Goal: Information Seeking & Learning: Learn about a topic

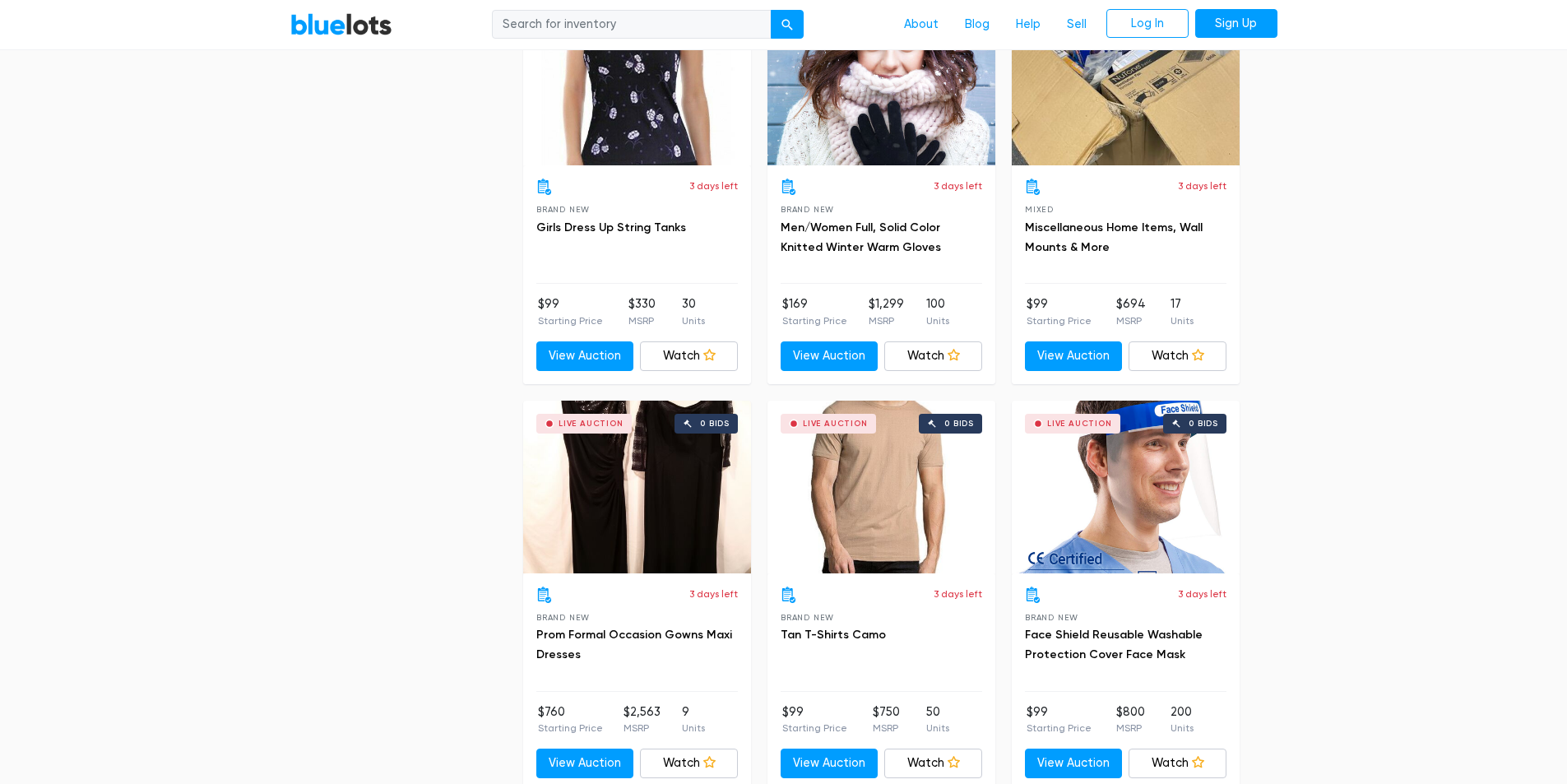
scroll to position [3453, 0]
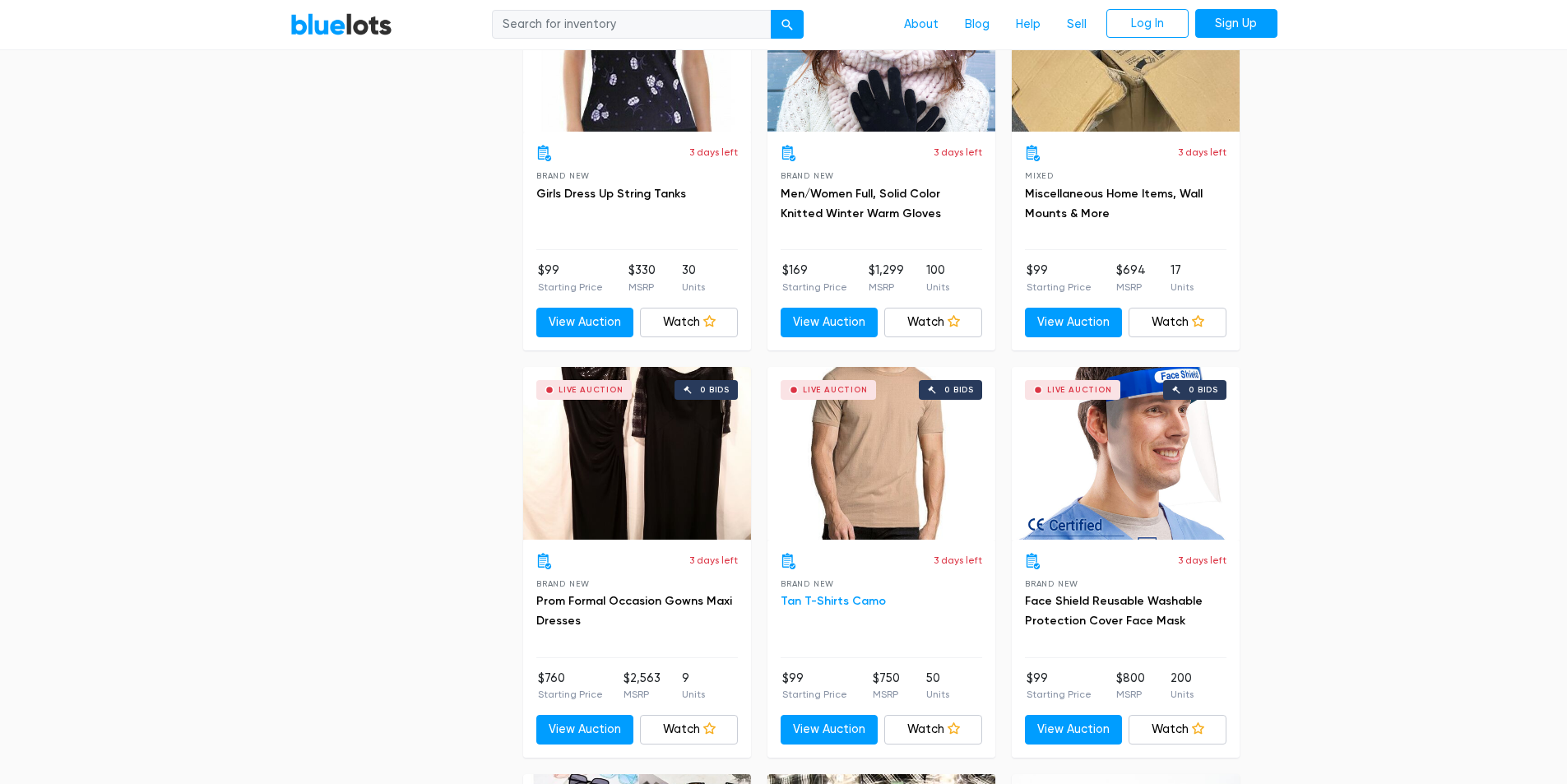
click at [844, 604] on link "Tan T-Shirts Camo" at bounding box center [833, 601] width 105 height 14
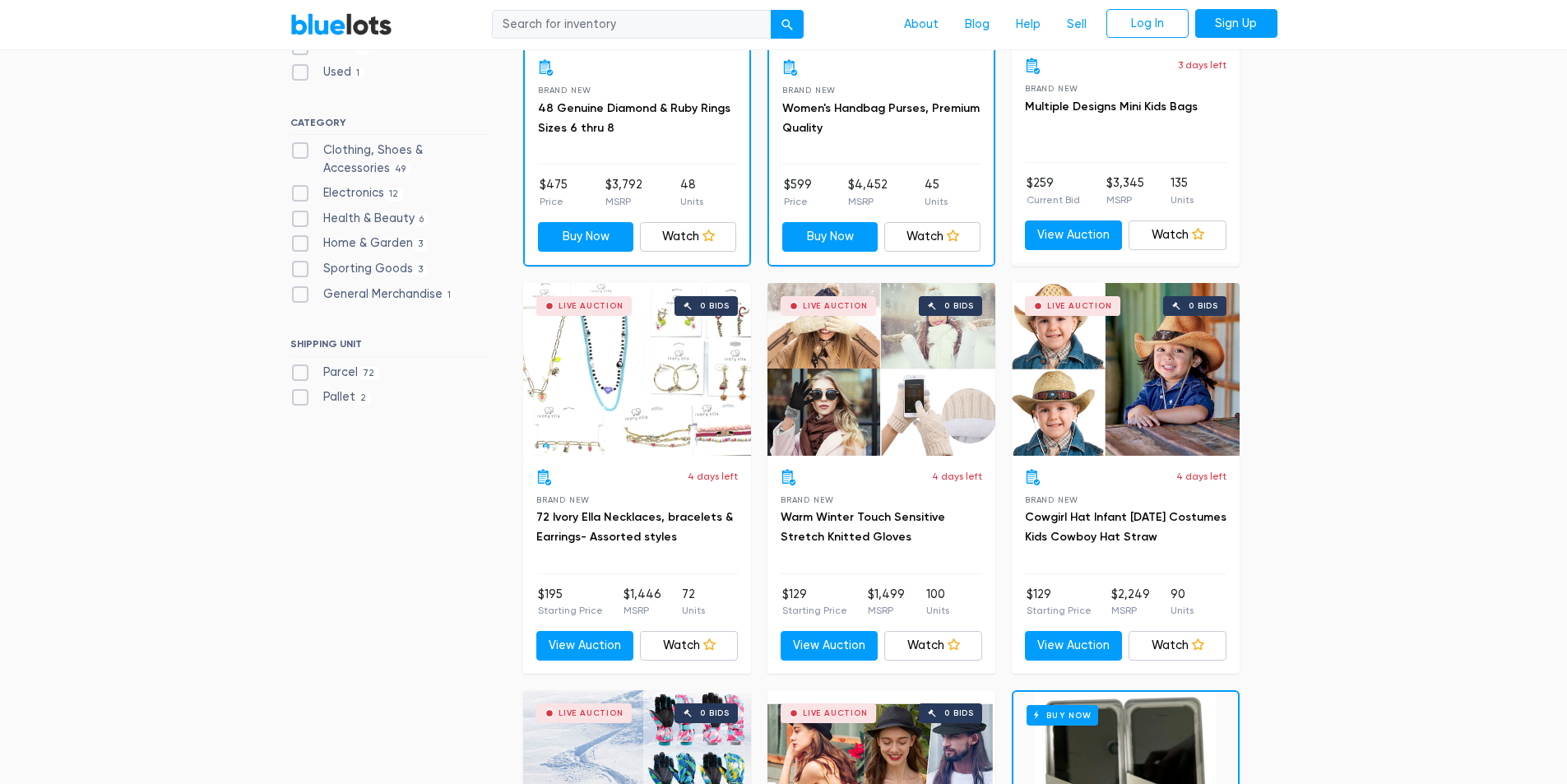
scroll to position [0, 0]
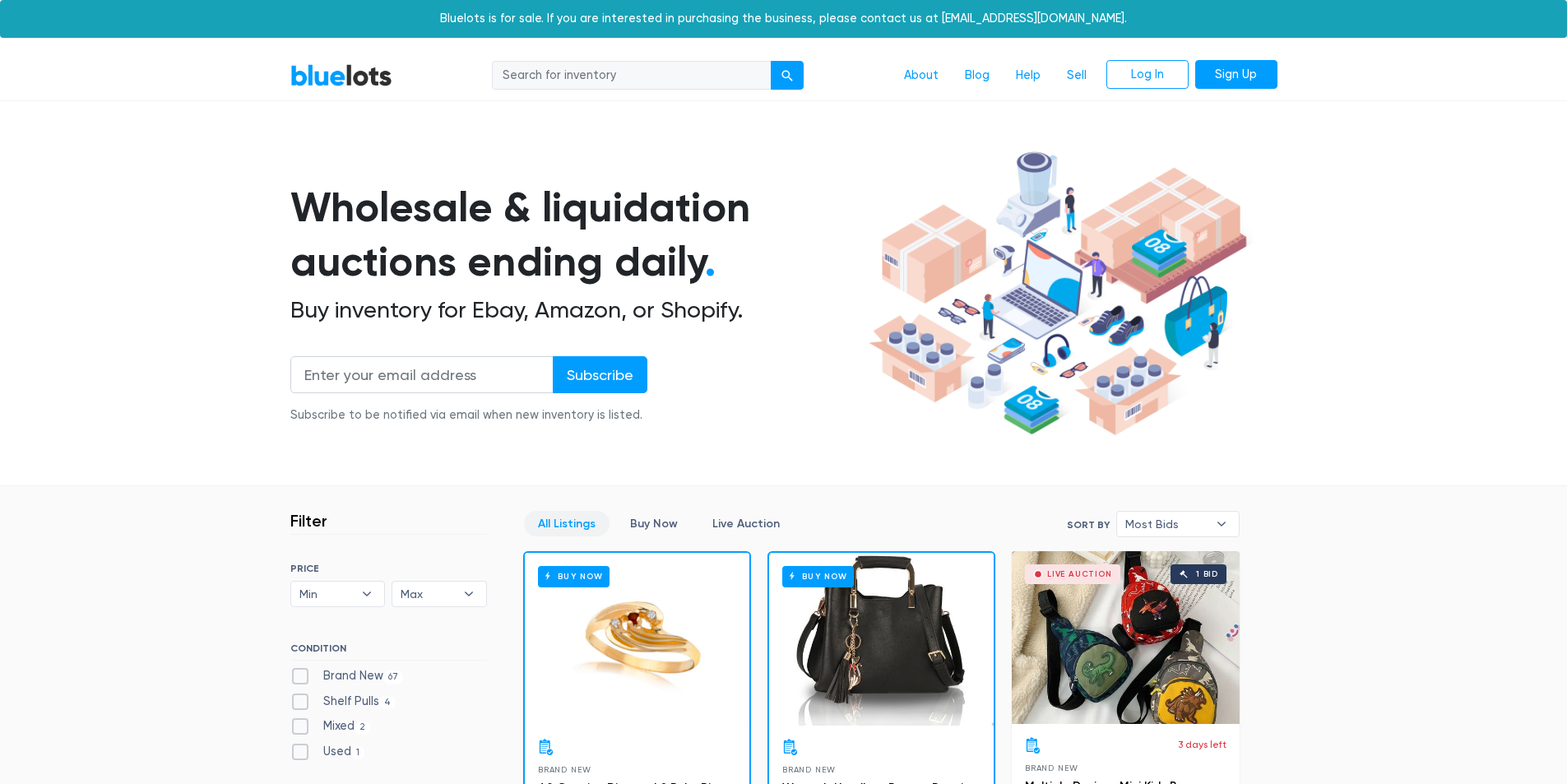
drag, startPoint x: 384, startPoint y: 415, endPoint x: 507, endPoint y: 180, distance: 265.2
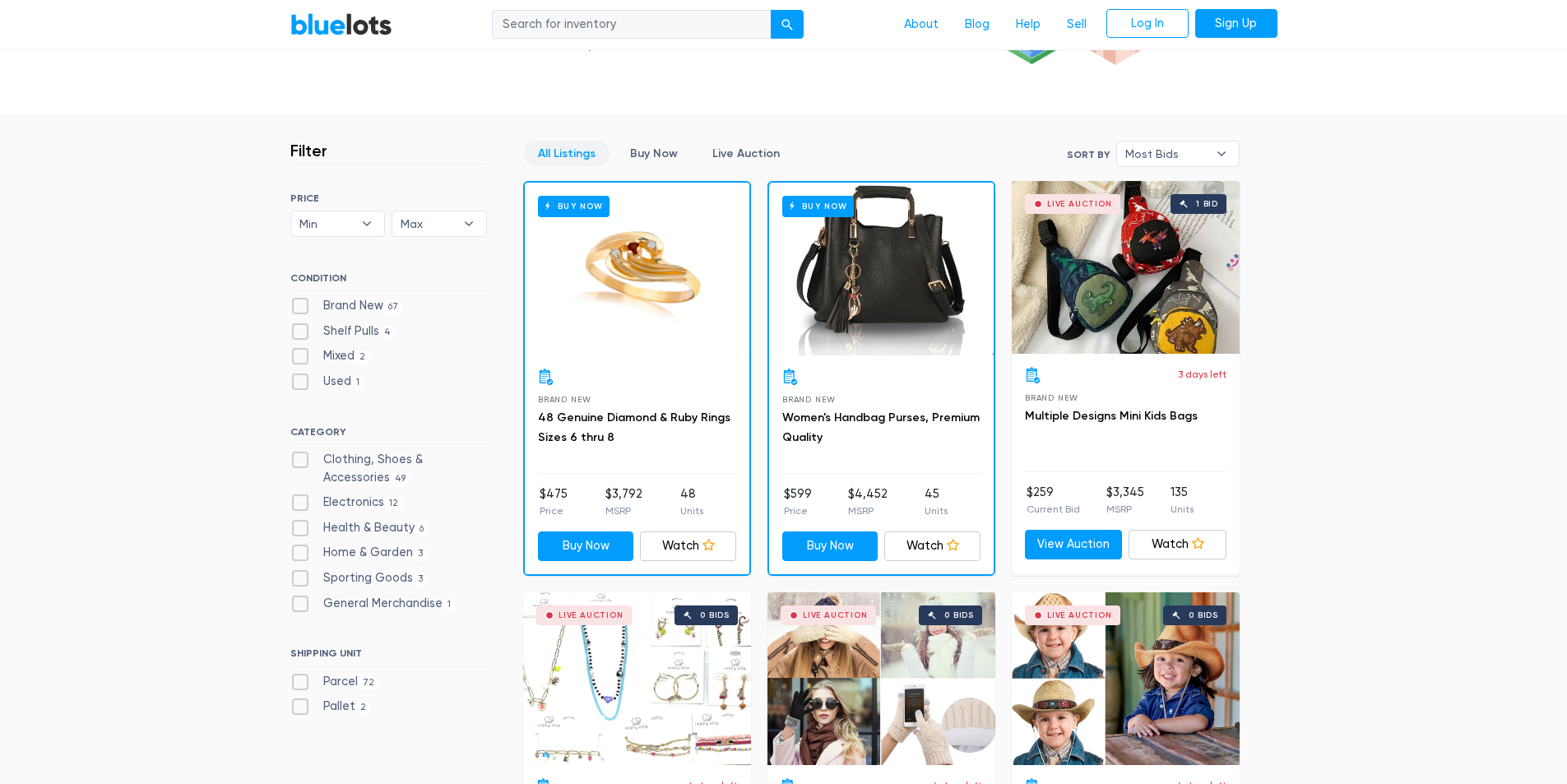
scroll to position [411, 0]
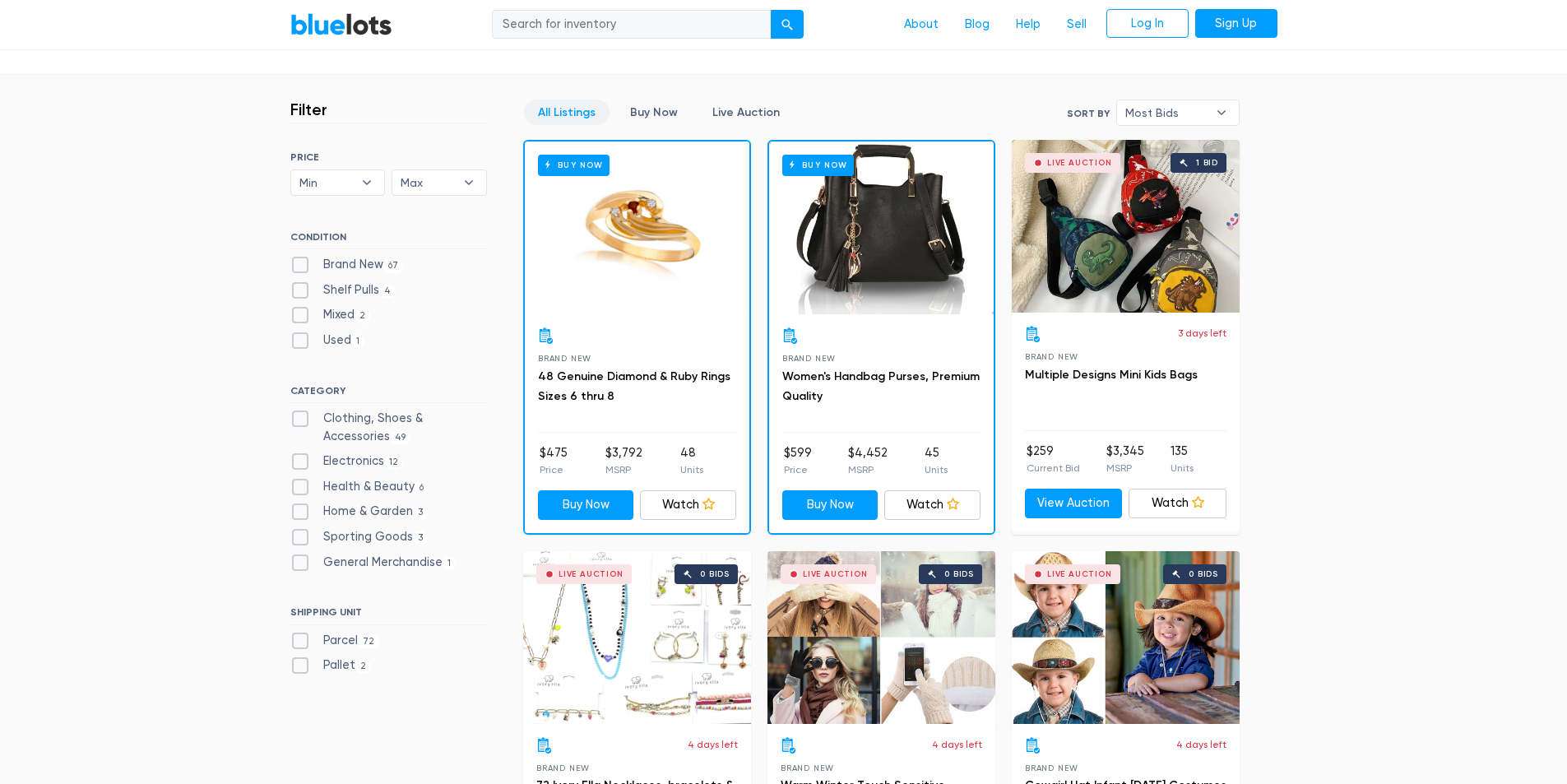
click at [661, 406] on h3 "48 Genuine Diamond & Ruby Rings Sizes 6 thru 8" at bounding box center [638, 387] width 199 height 40
click at [648, 375] on link "48 Genuine Diamond & Ruby Rings Sizes 6 thru 8" at bounding box center [634, 386] width 192 height 34
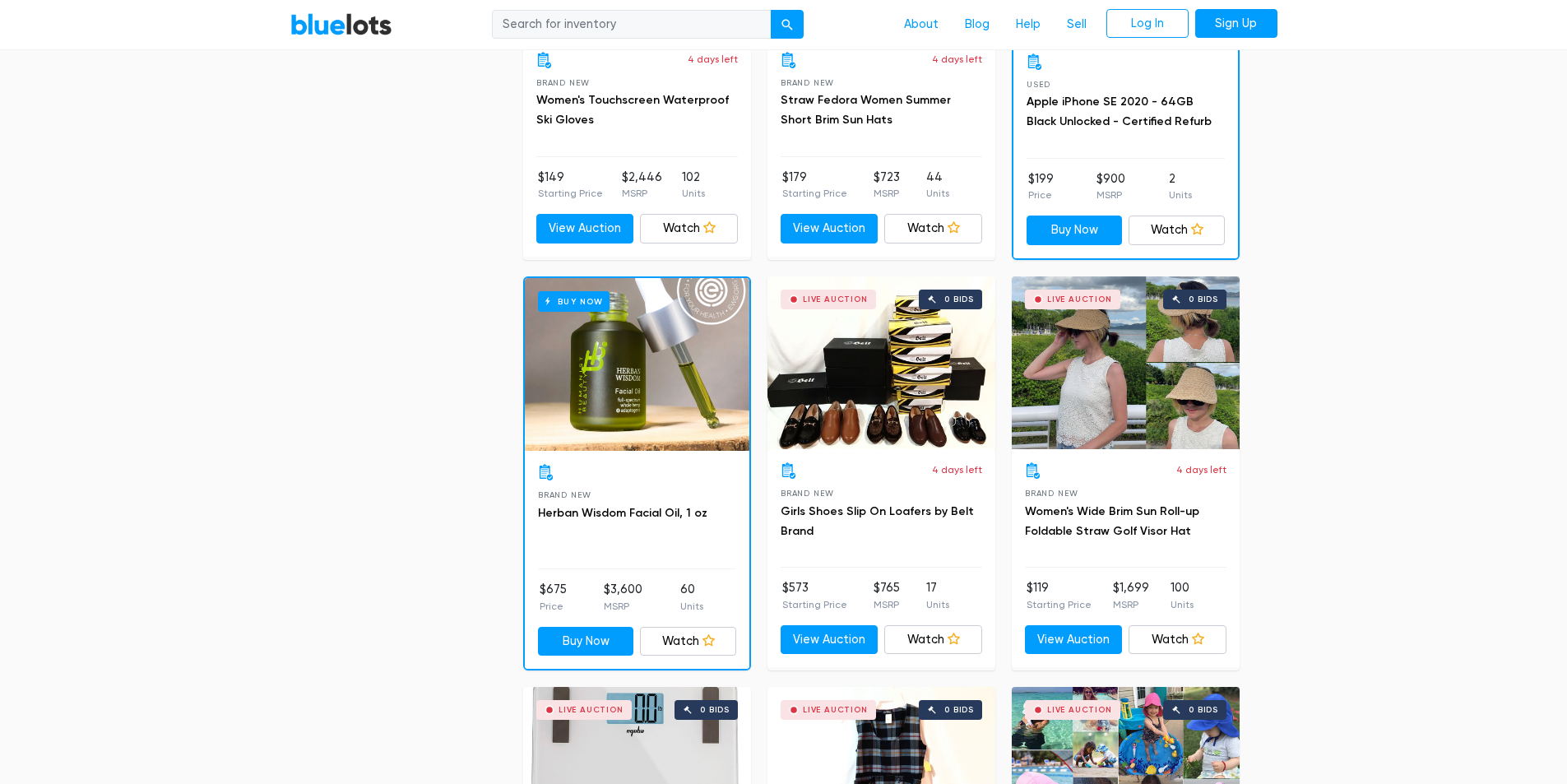
scroll to position [0, 0]
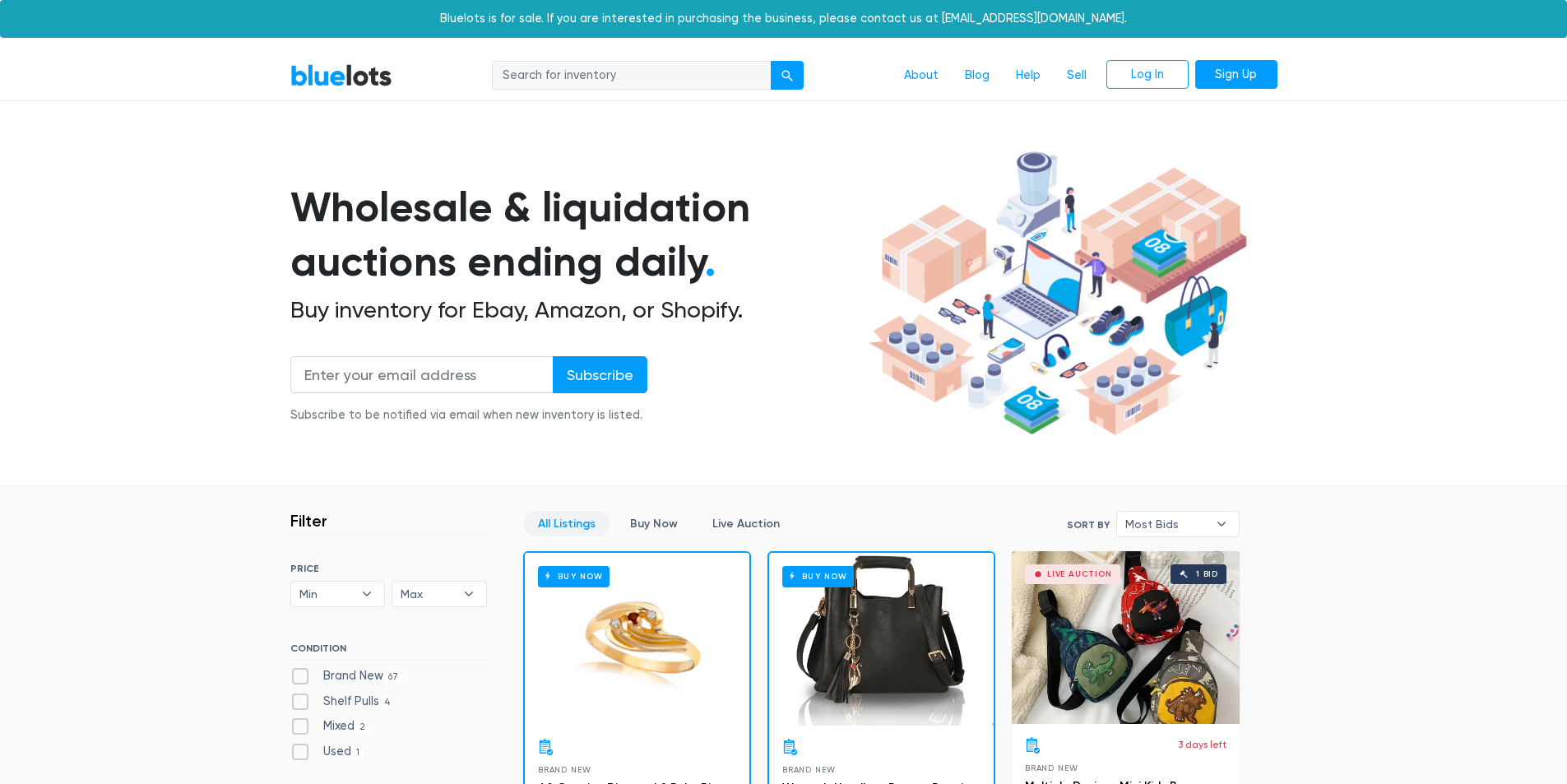
drag, startPoint x: 475, startPoint y: 592, endPoint x: 570, endPoint y: 295, distance: 311.8
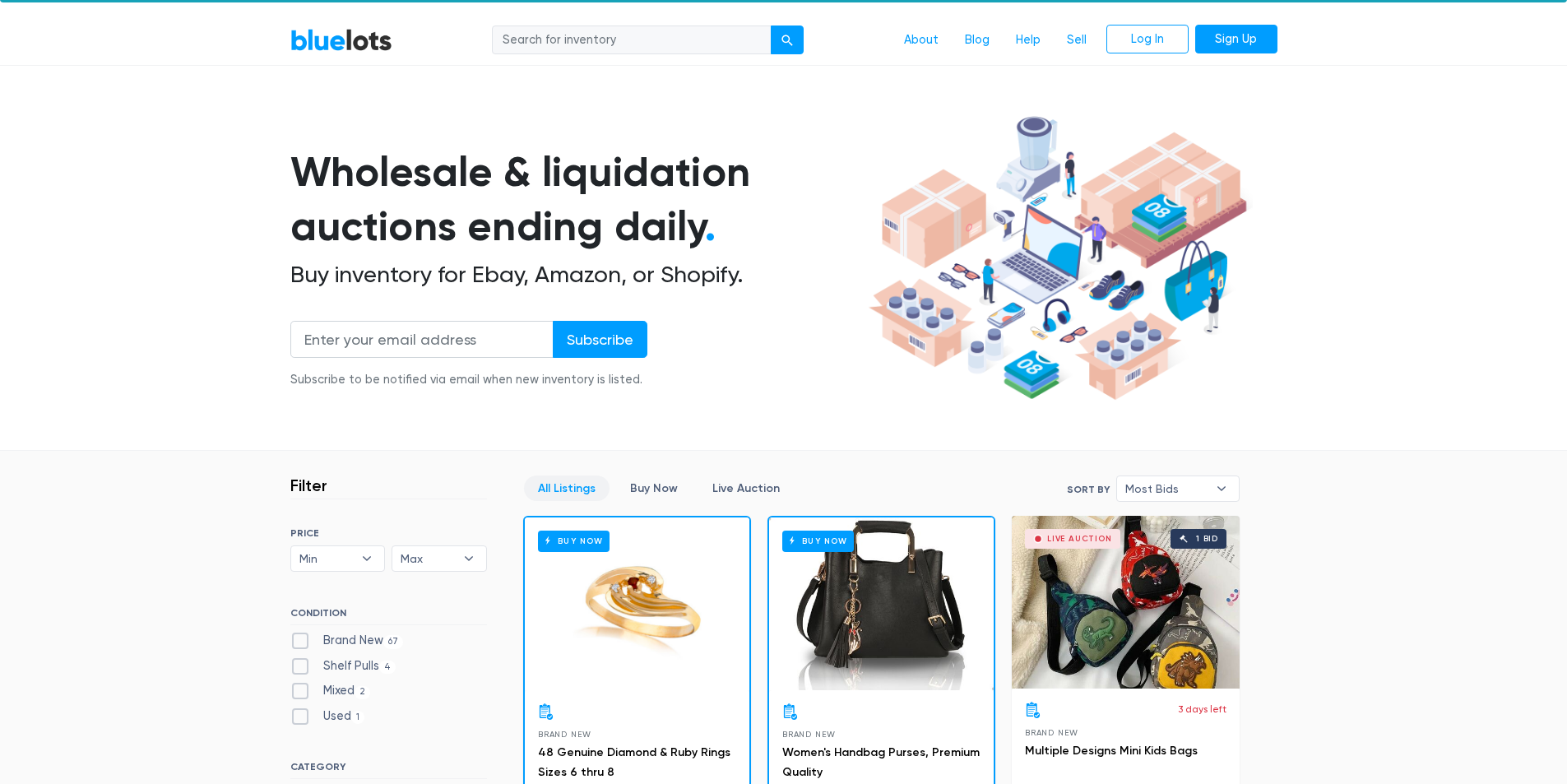
scroll to position [329, 0]
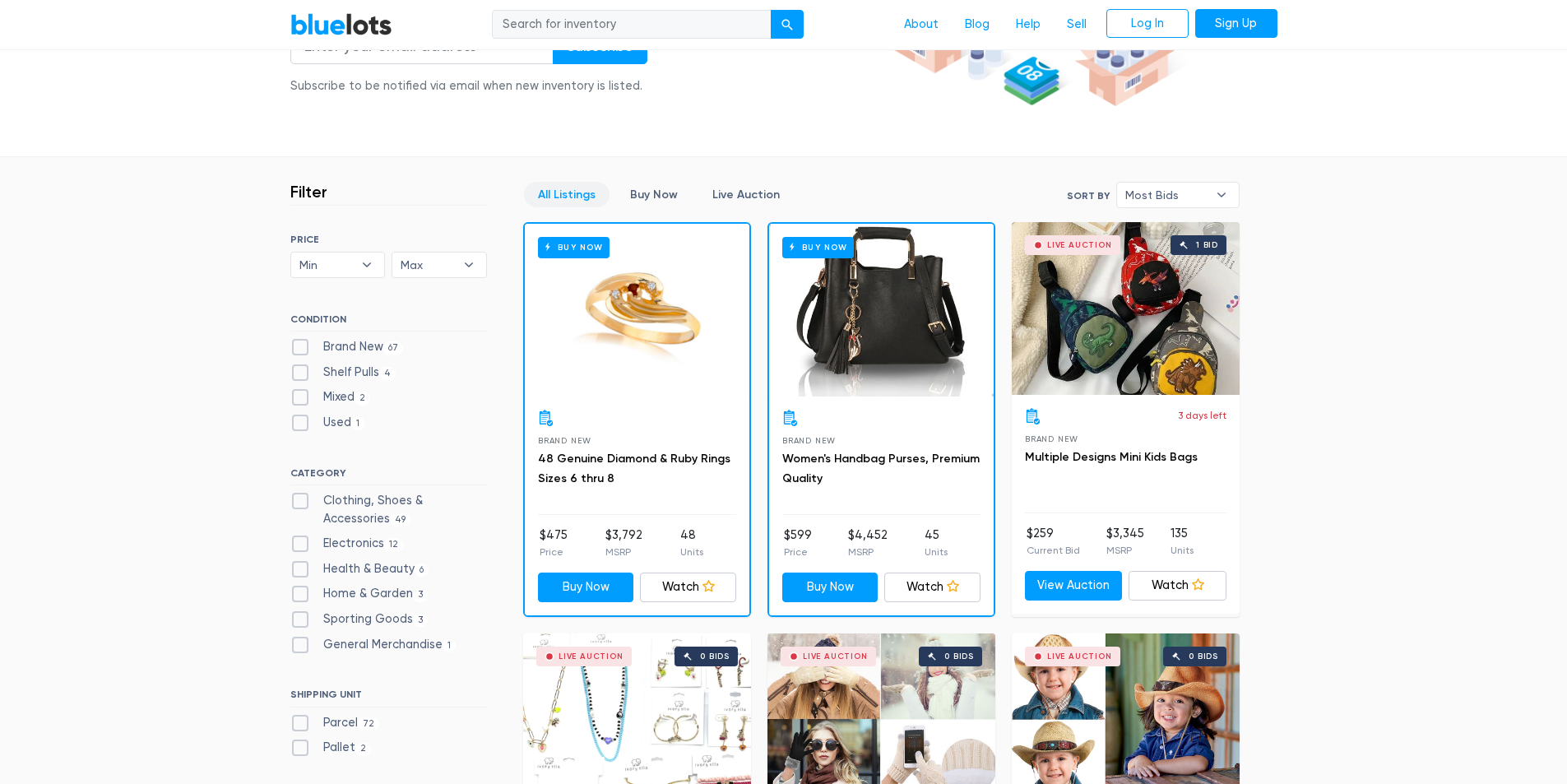
click at [363, 618] on label "Sporting Goods 3" at bounding box center [360, 618] width 138 height 18
click at [301, 618] on Goods"] "Sporting Goods 3" at bounding box center [295, 615] width 10 height 10
checkbox Goods"] "true"
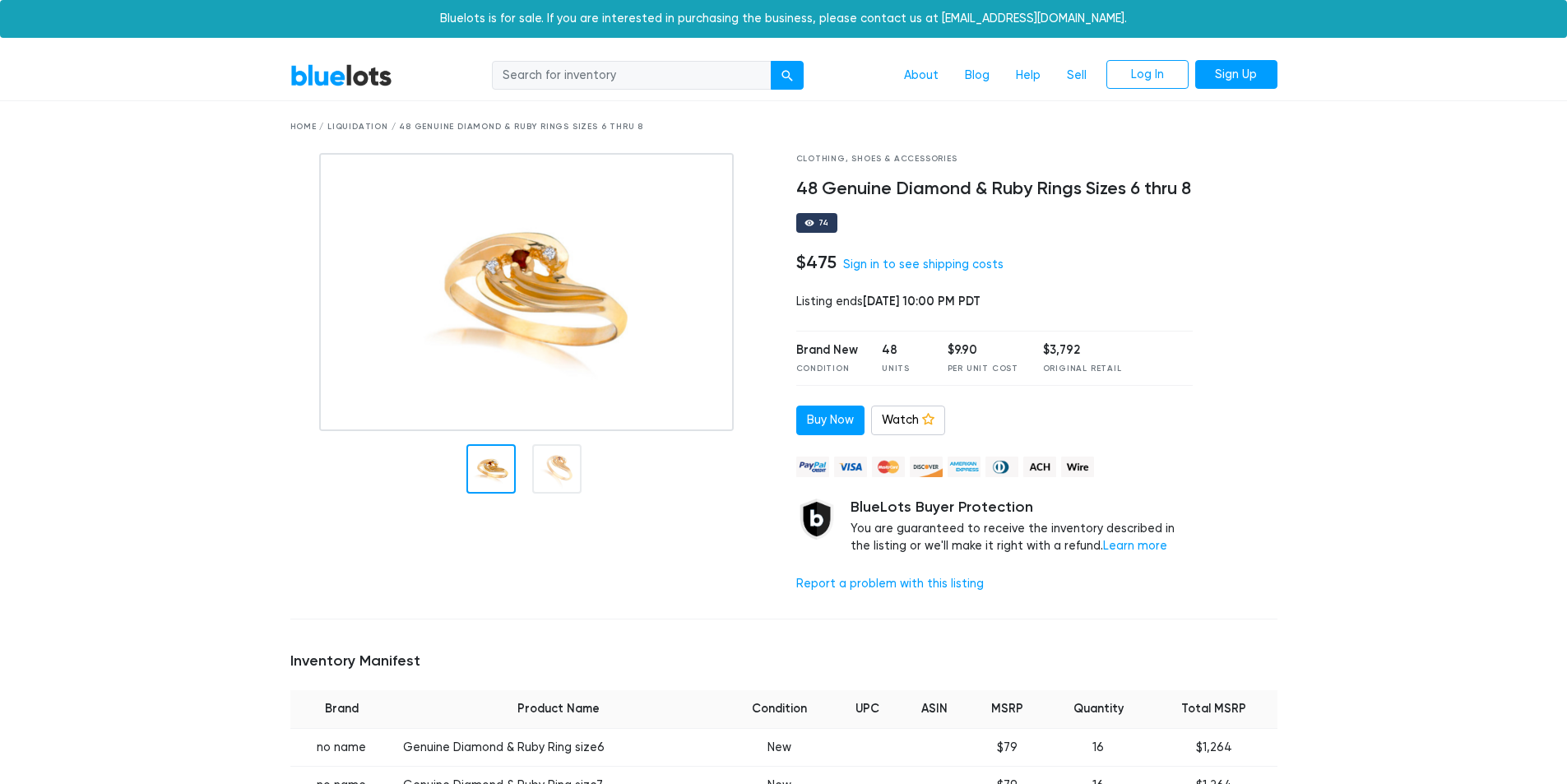
click at [572, 481] on div at bounding box center [556, 468] width 49 height 49
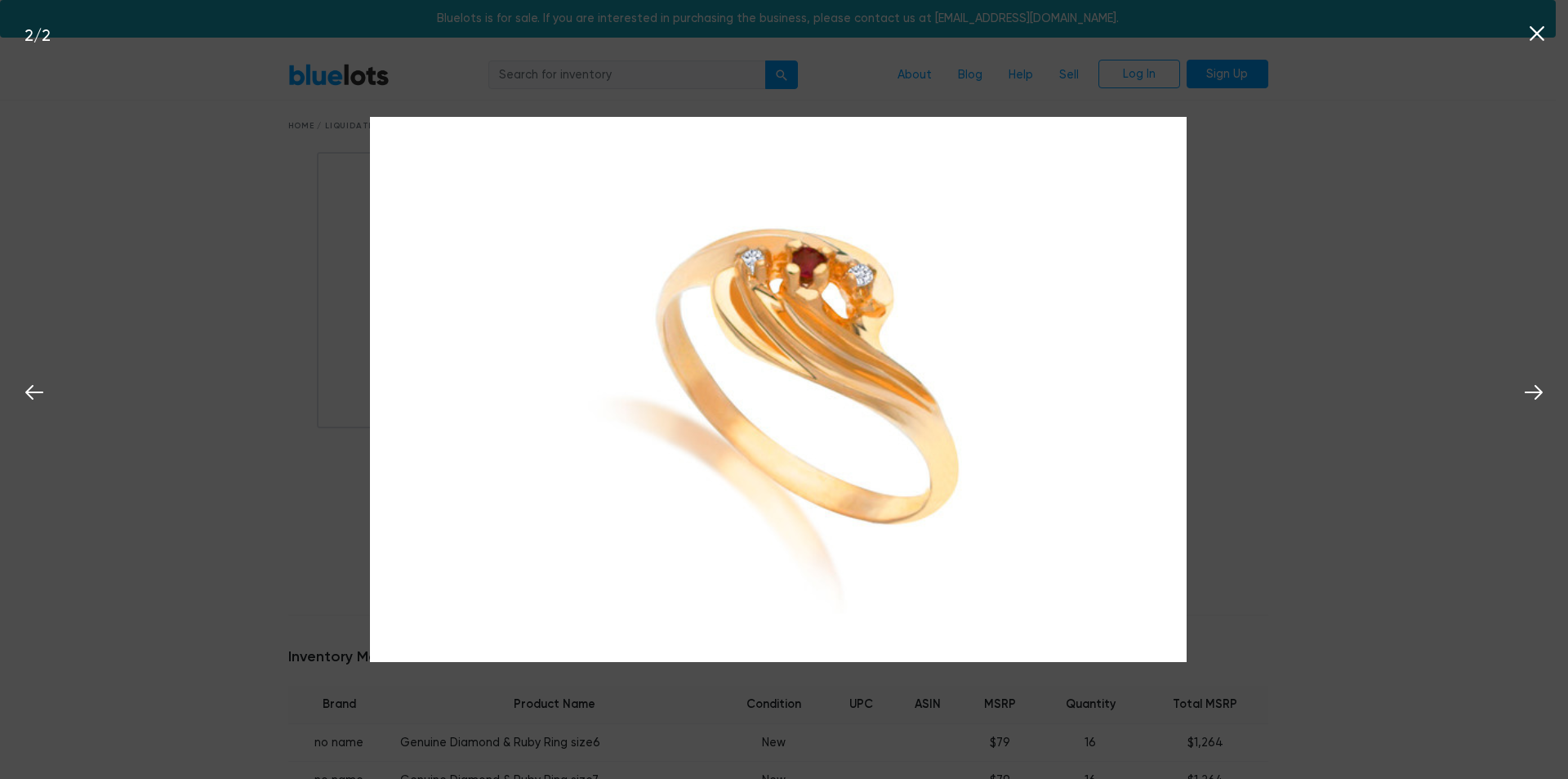
click at [1271, 343] on div "2 / 2" at bounding box center [784, 389] width 1568 height 779
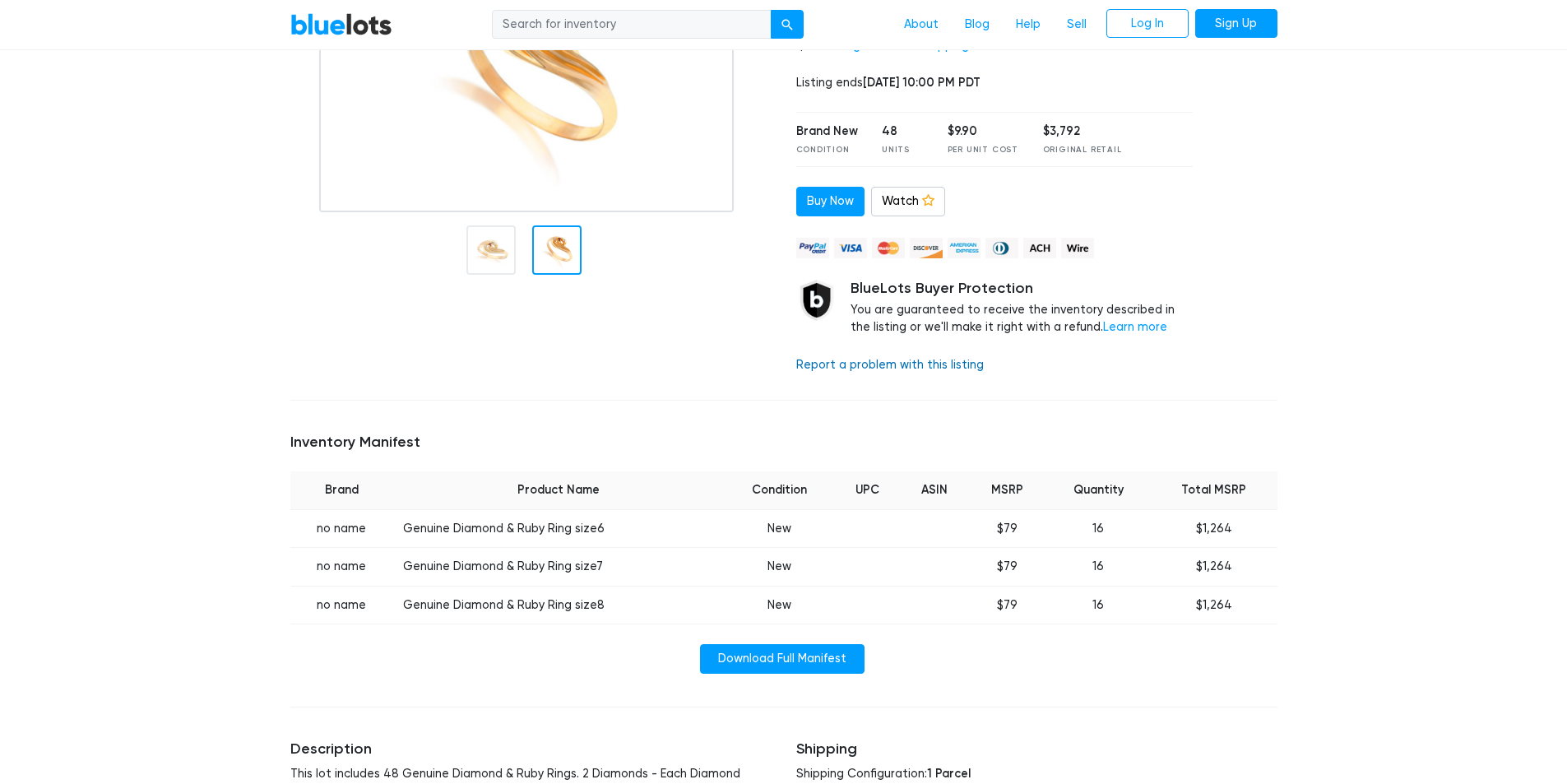
scroll to position [247, 0]
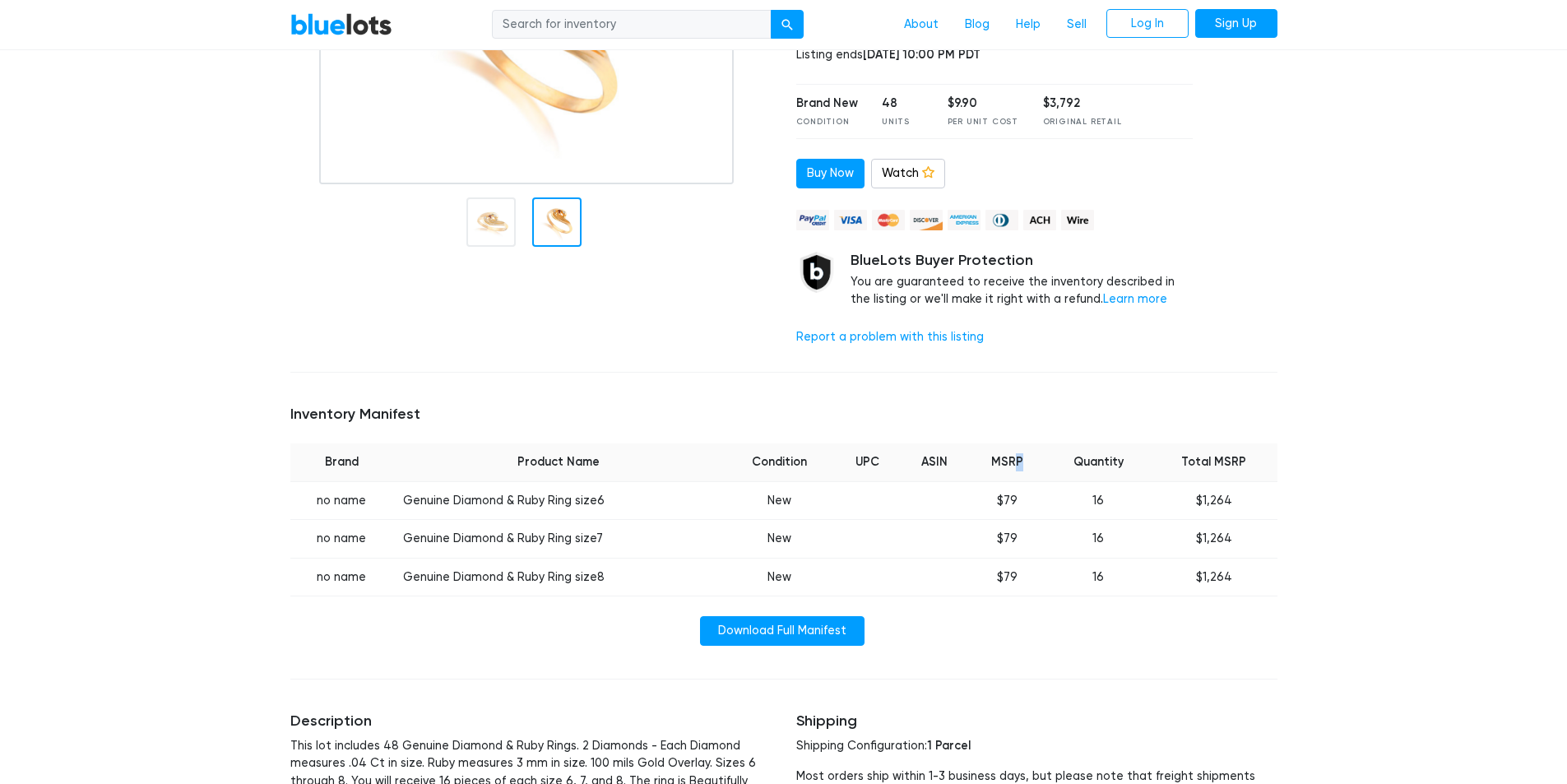
drag, startPoint x: 1016, startPoint y: 462, endPoint x: 1032, endPoint y: 464, distance: 16.1
click at [1032, 464] on th "MSRP" at bounding box center [1008, 462] width 78 height 38
click at [1033, 463] on th "MSRP" at bounding box center [1008, 462] width 78 height 38
drag, startPoint x: 992, startPoint y: 466, endPoint x: 1014, endPoint y: 466, distance: 22.0
click at [1014, 466] on th "MSRP" at bounding box center [1008, 462] width 78 height 38
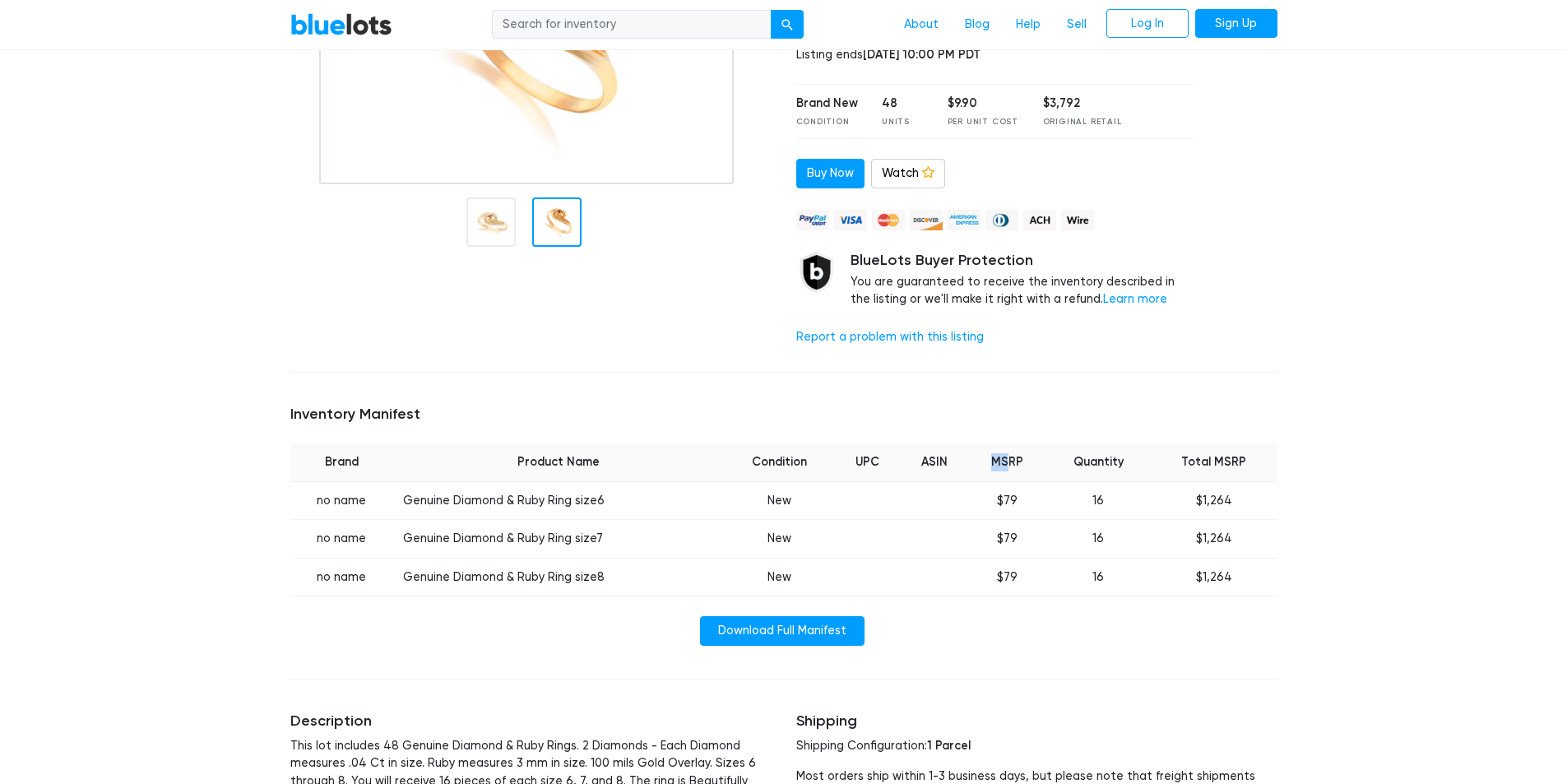
click at [983, 469] on th "MSRP" at bounding box center [1008, 462] width 78 height 38
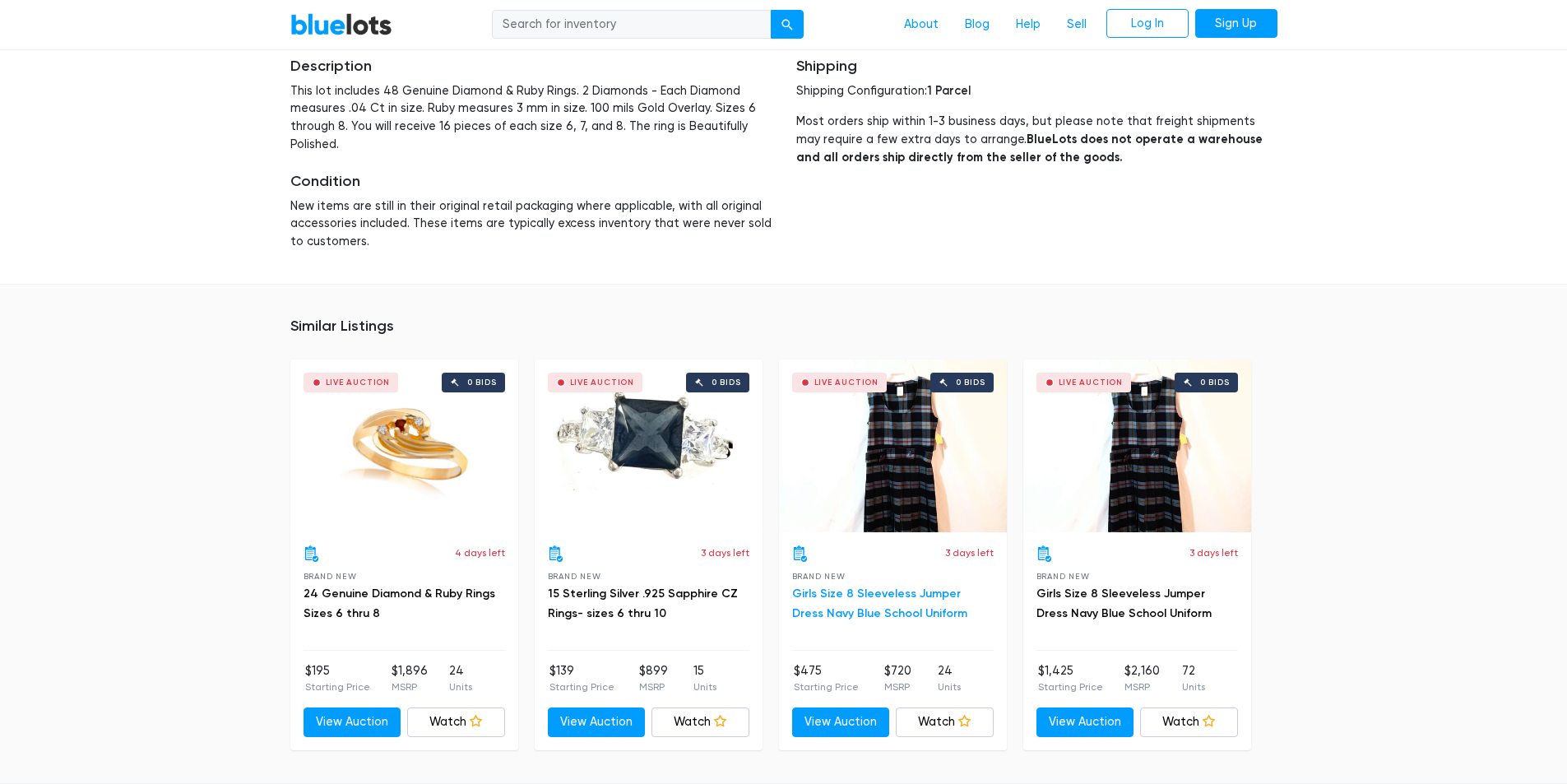
scroll to position [986, 0]
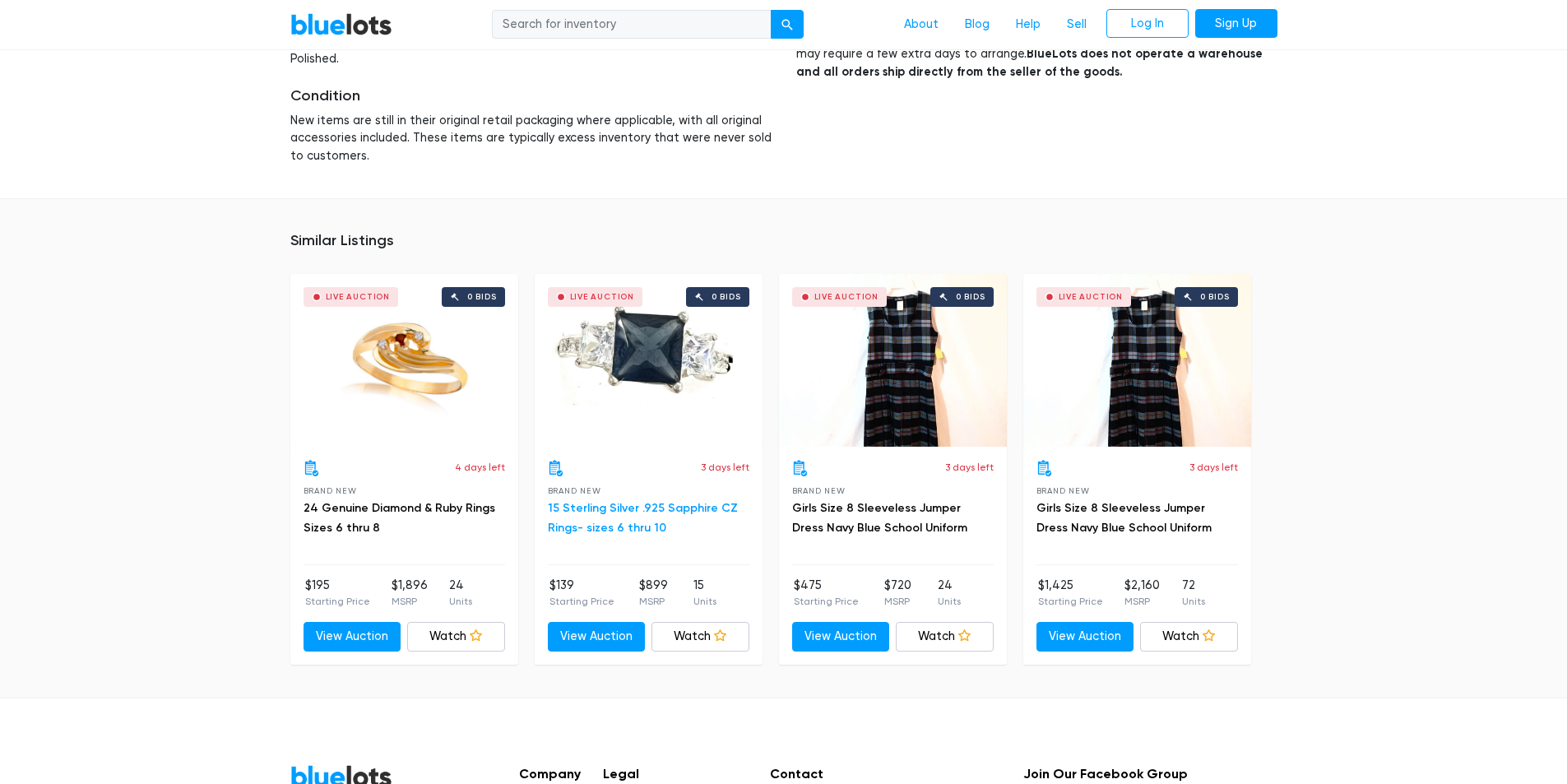
click at [629, 509] on link "15 Sterling Silver .925 Sapphire CZ Rings- sizes 6 thru 10" at bounding box center [643, 517] width 190 height 34
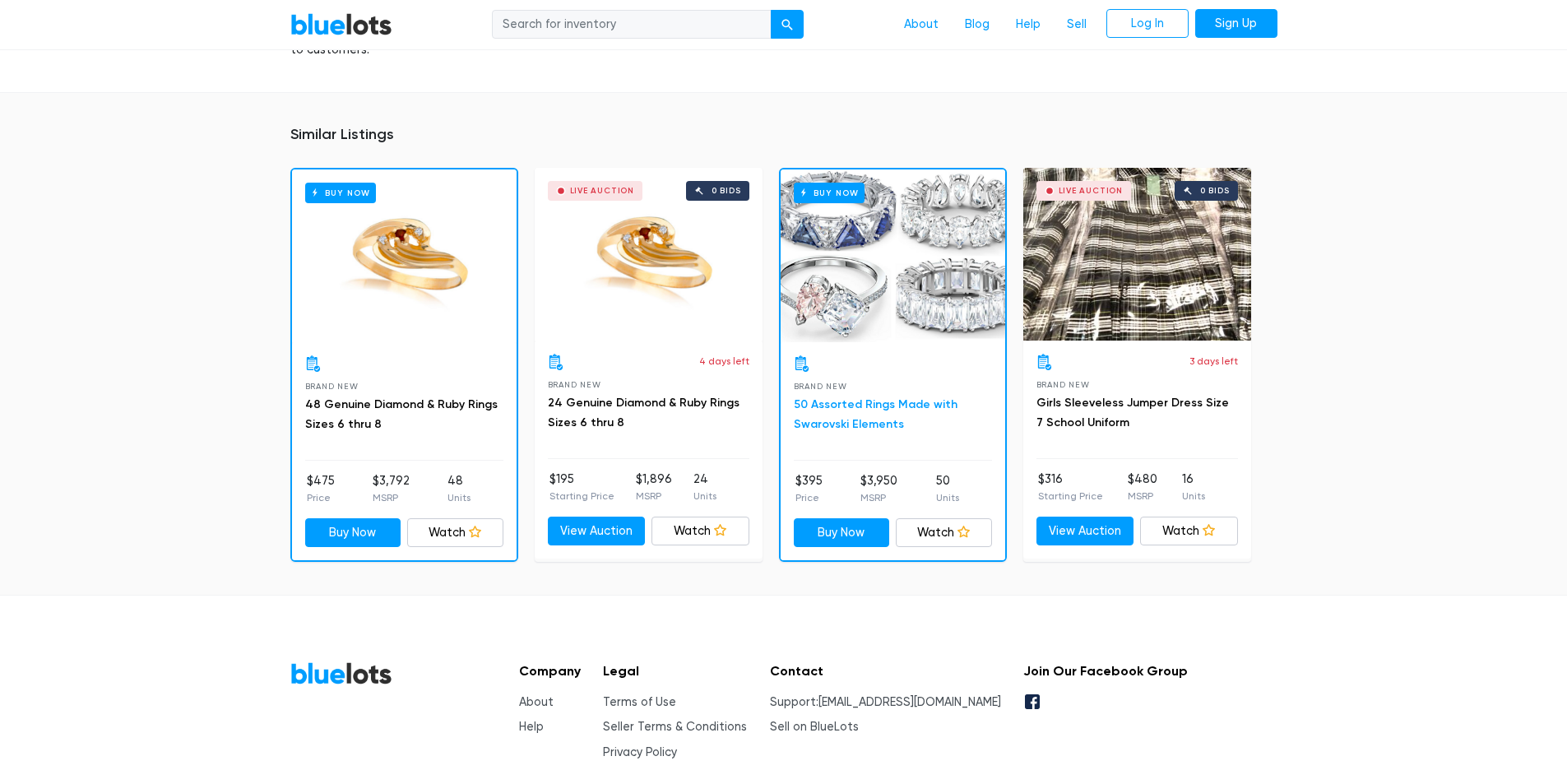
scroll to position [1151, 0]
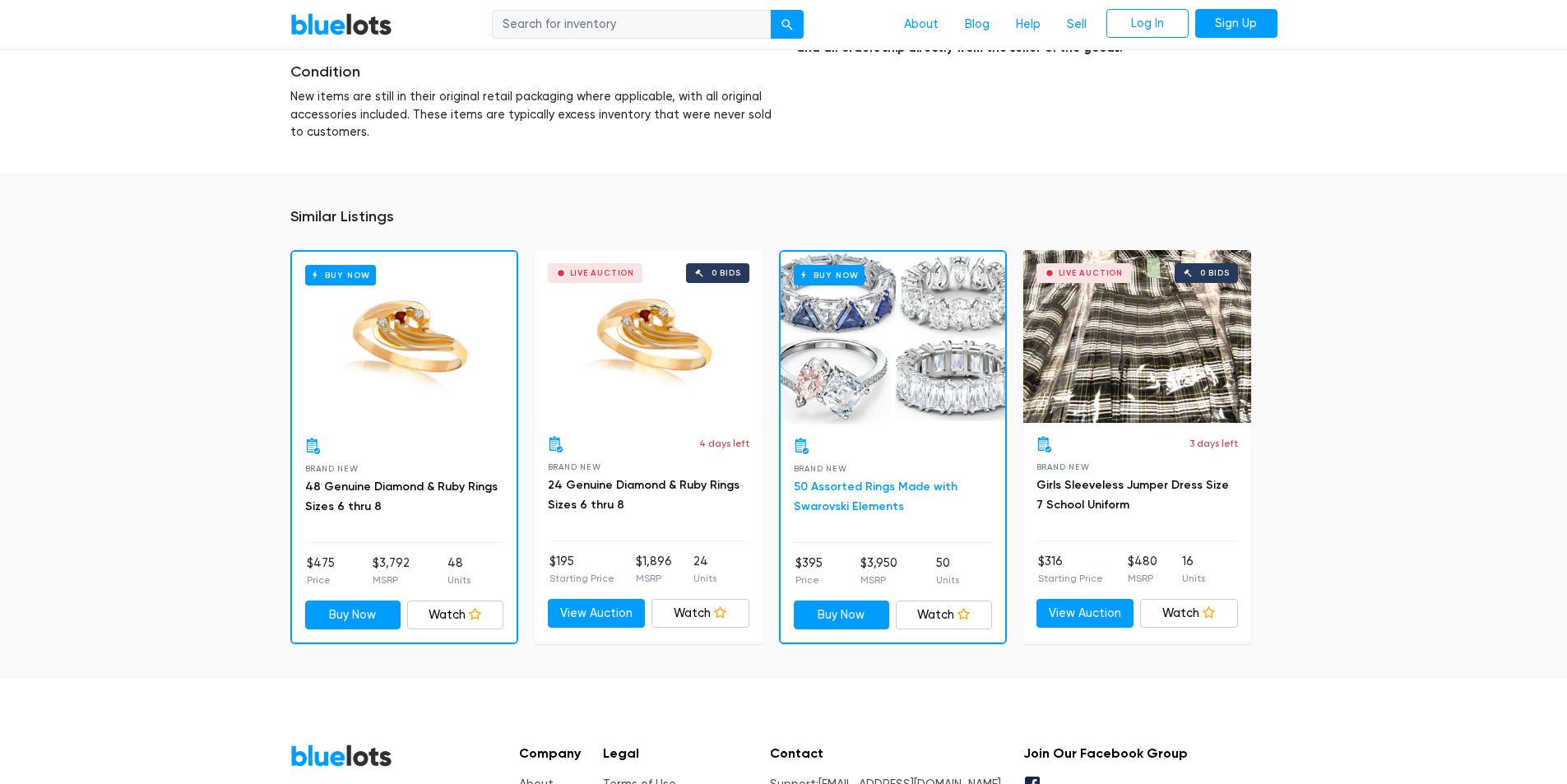
click at [854, 507] on link "50 Assorted Rings Made with Swarovski Elements" at bounding box center [875, 497] width 164 height 34
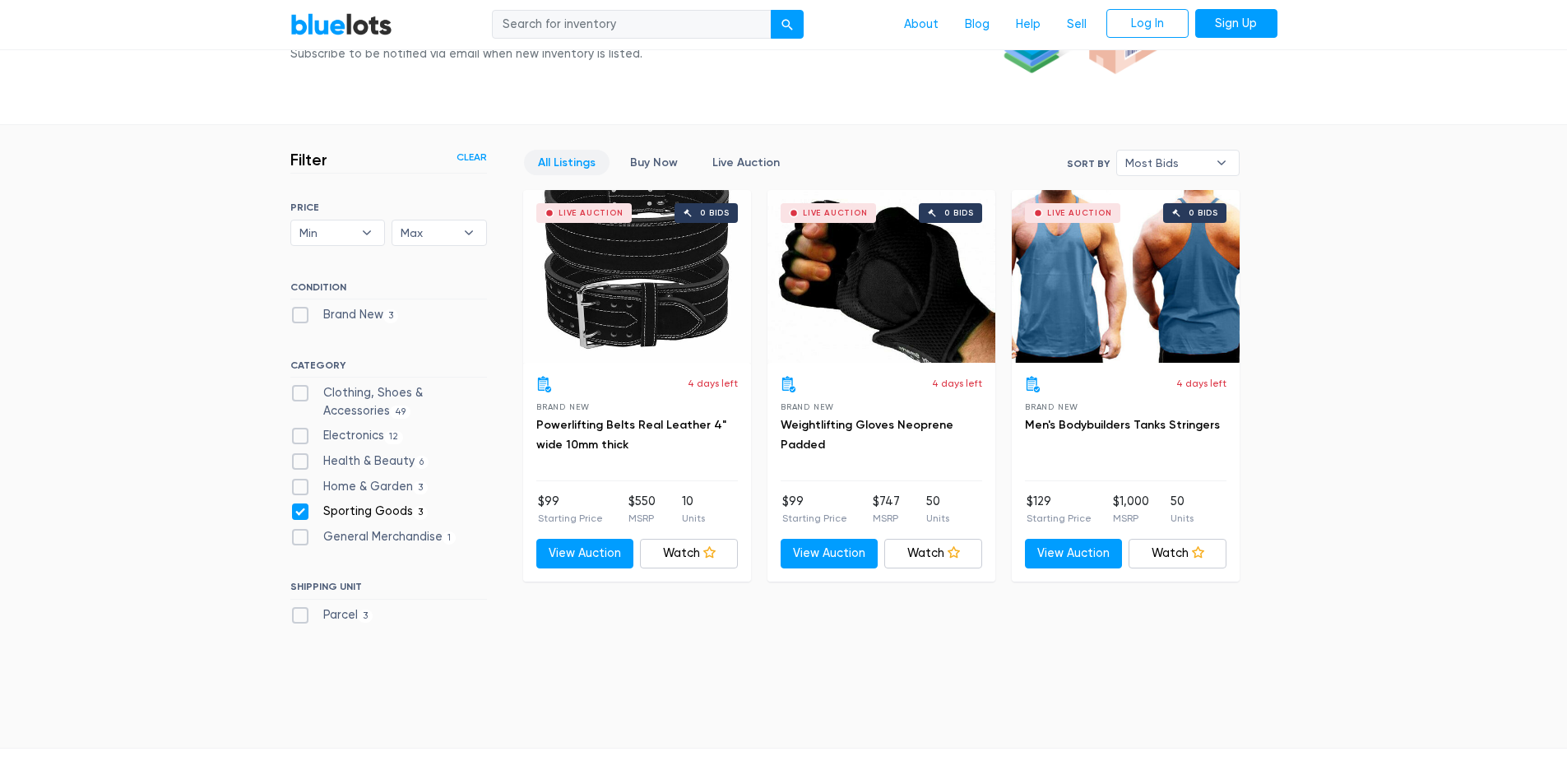
scroll to position [360, 0]
click at [297, 509] on label "Sporting Goods 3" at bounding box center [360, 512] width 138 height 18
click at [297, 509] on Goods"] "Sporting Goods 3" at bounding box center [295, 508] width 10 height 10
checkbox Goods"] "false"
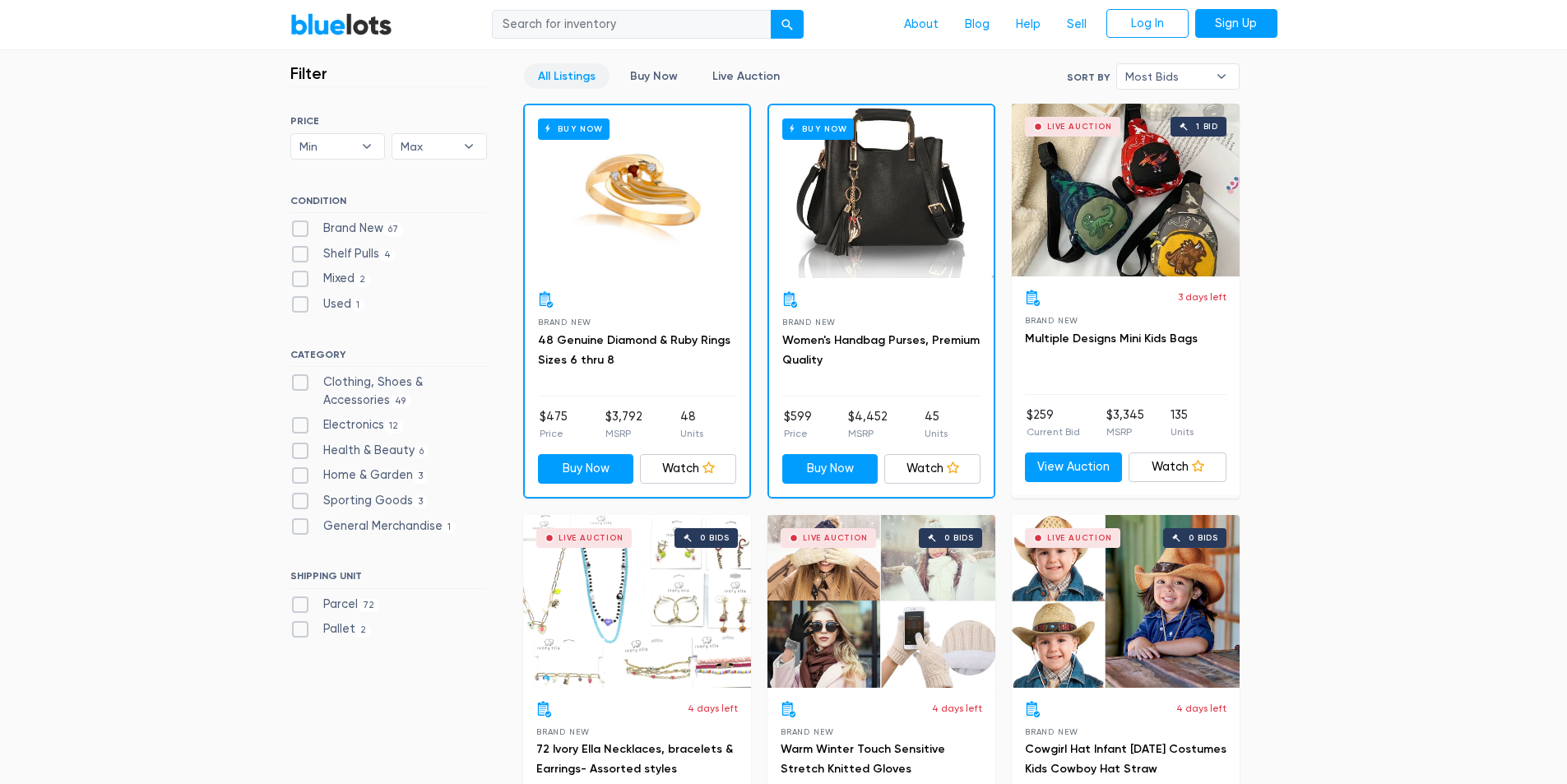
scroll to position [443, 0]
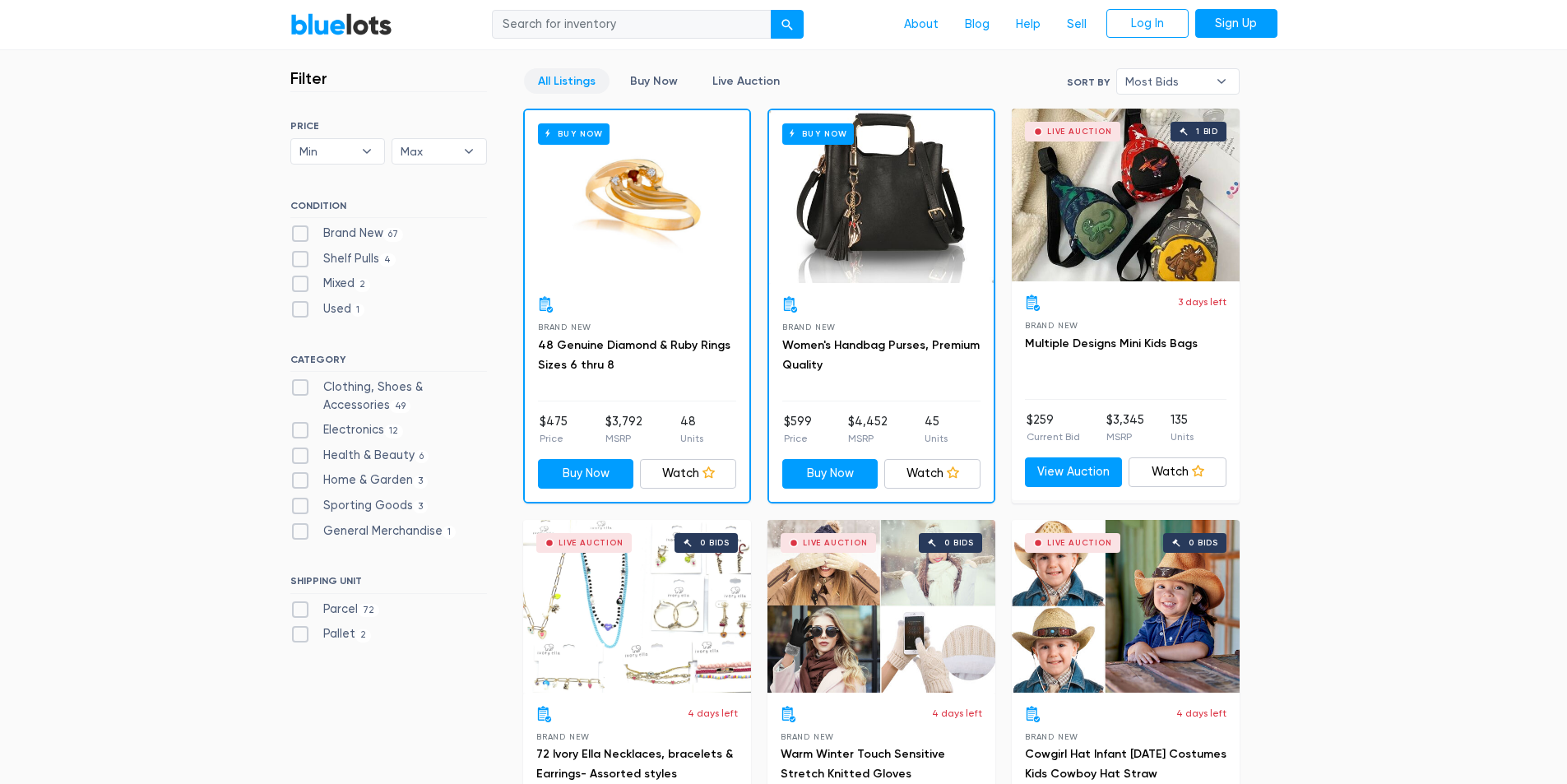
click at [303, 459] on label "Health & Beauty 6" at bounding box center [360, 455] width 139 height 18
click at [301, 457] on Beauty"] "Health & Beauty 6" at bounding box center [295, 451] width 10 height 10
checkbox Beauty"] "true"
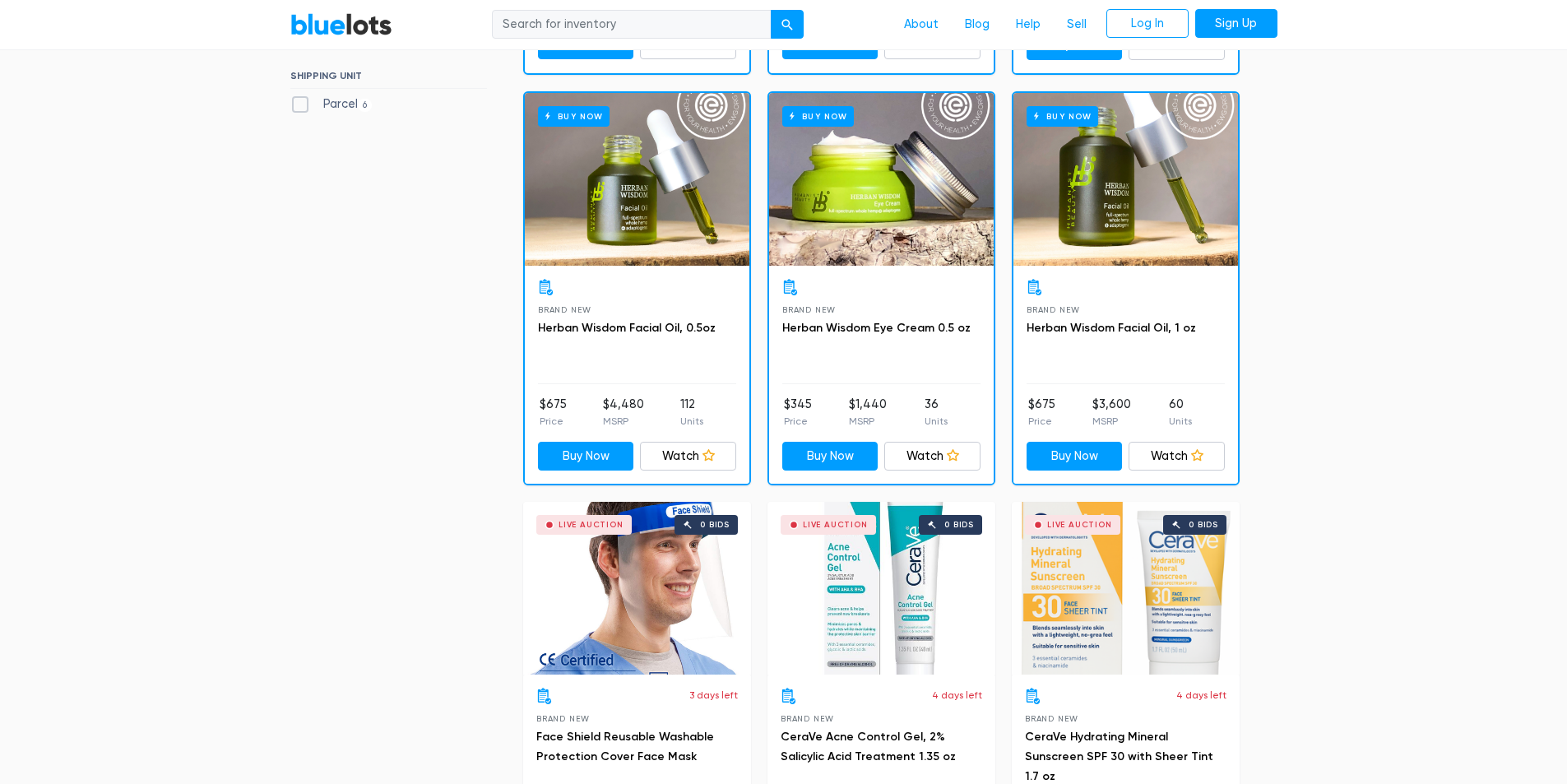
scroll to position [430, 0]
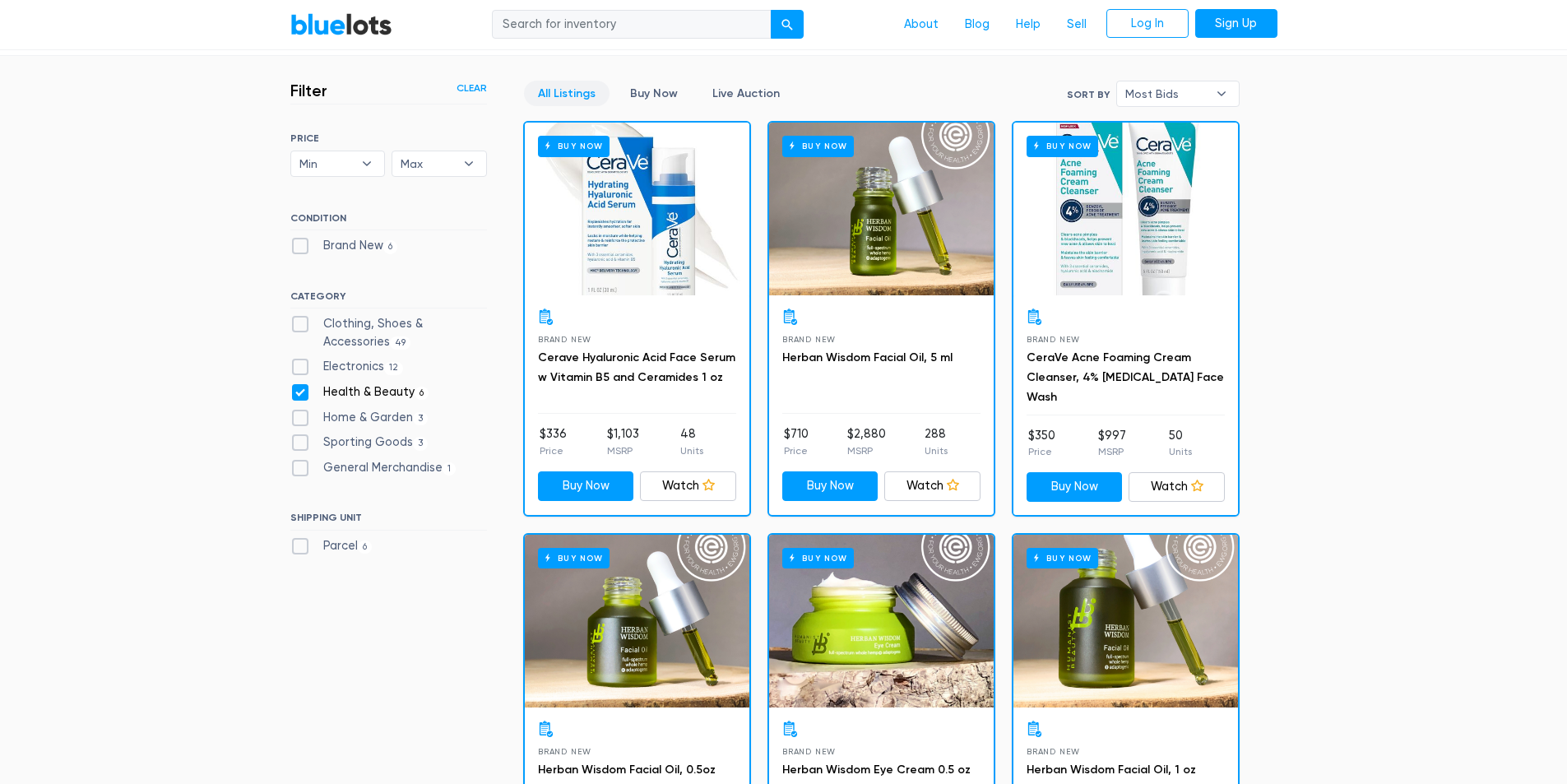
click at [299, 394] on label "Health & Beauty 6" at bounding box center [360, 392] width 139 height 18
click at [299, 393] on Beauty"] "Health & Beauty 6" at bounding box center [295, 388] width 10 height 10
checkbox Beauty"] "false"
click at [302, 372] on label "Electronics 12" at bounding box center [347, 366] width 114 height 18
click at [301, 368] on input "Electronics 12" at bounding box center [295, 362] width 10 height 10
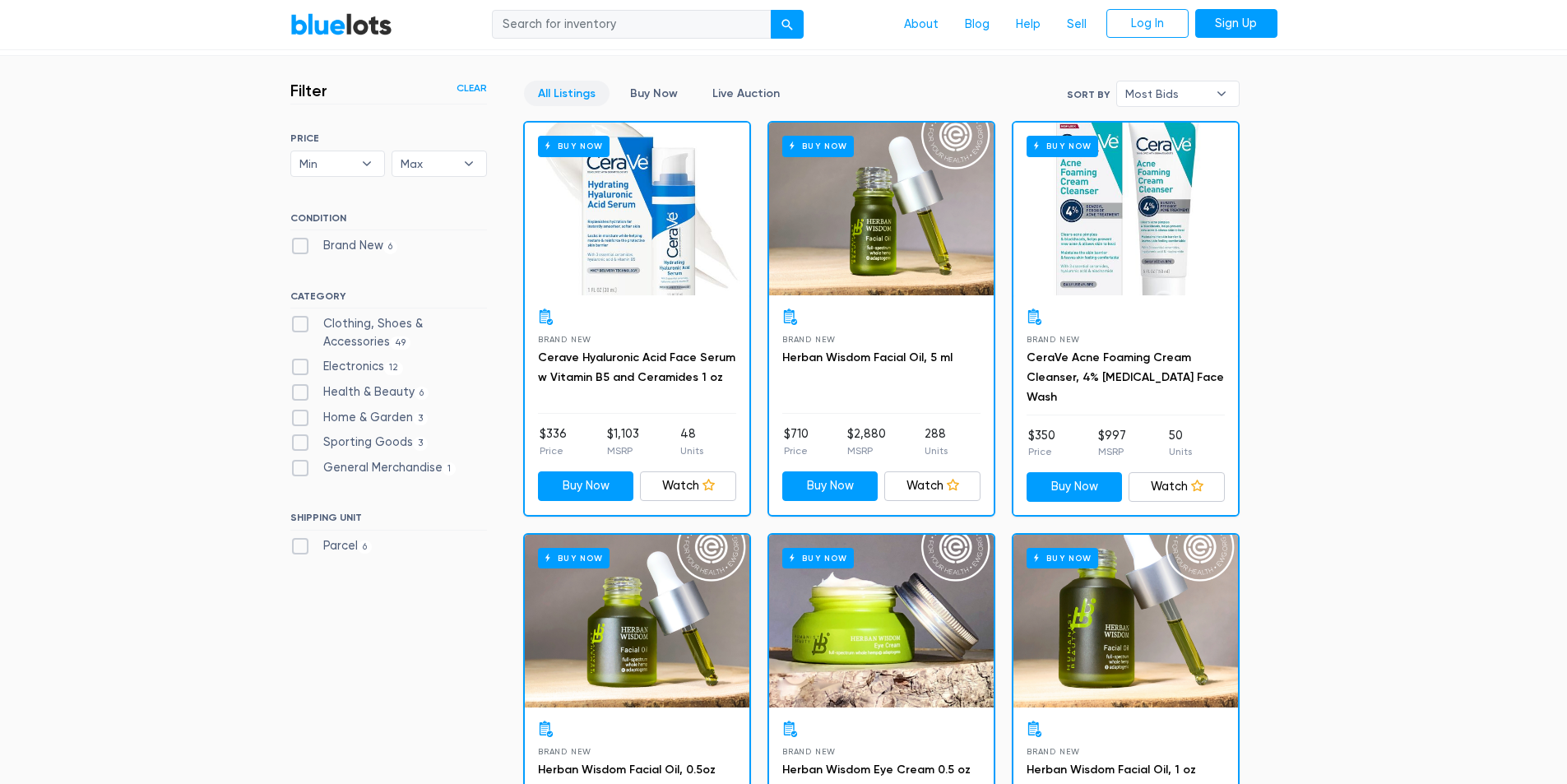
checkbox input "true"
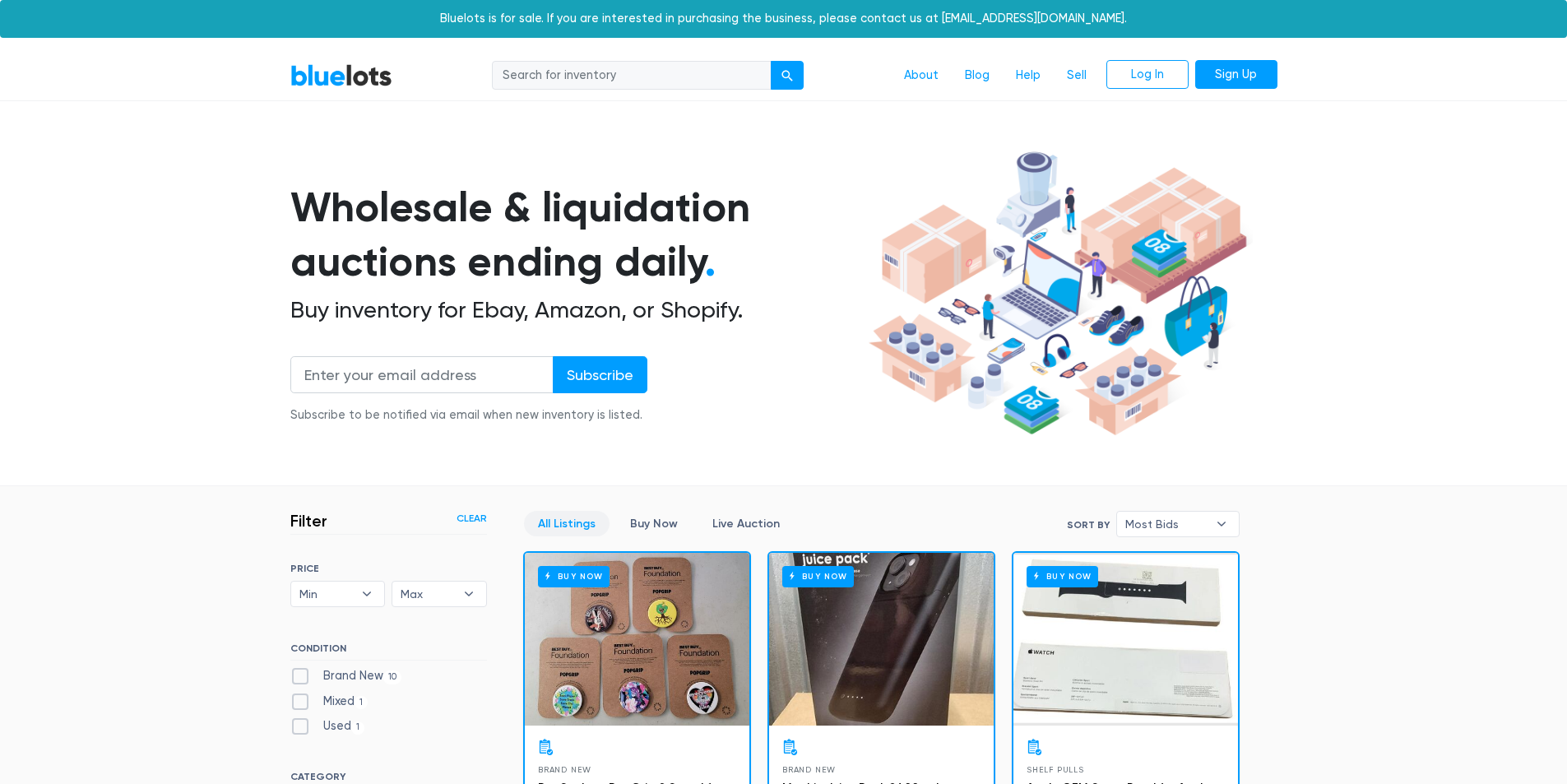
drag, startPoint x: 301, startPoint y: 526, endPoint x: 337, endPoint y: 375, distance: 155.2
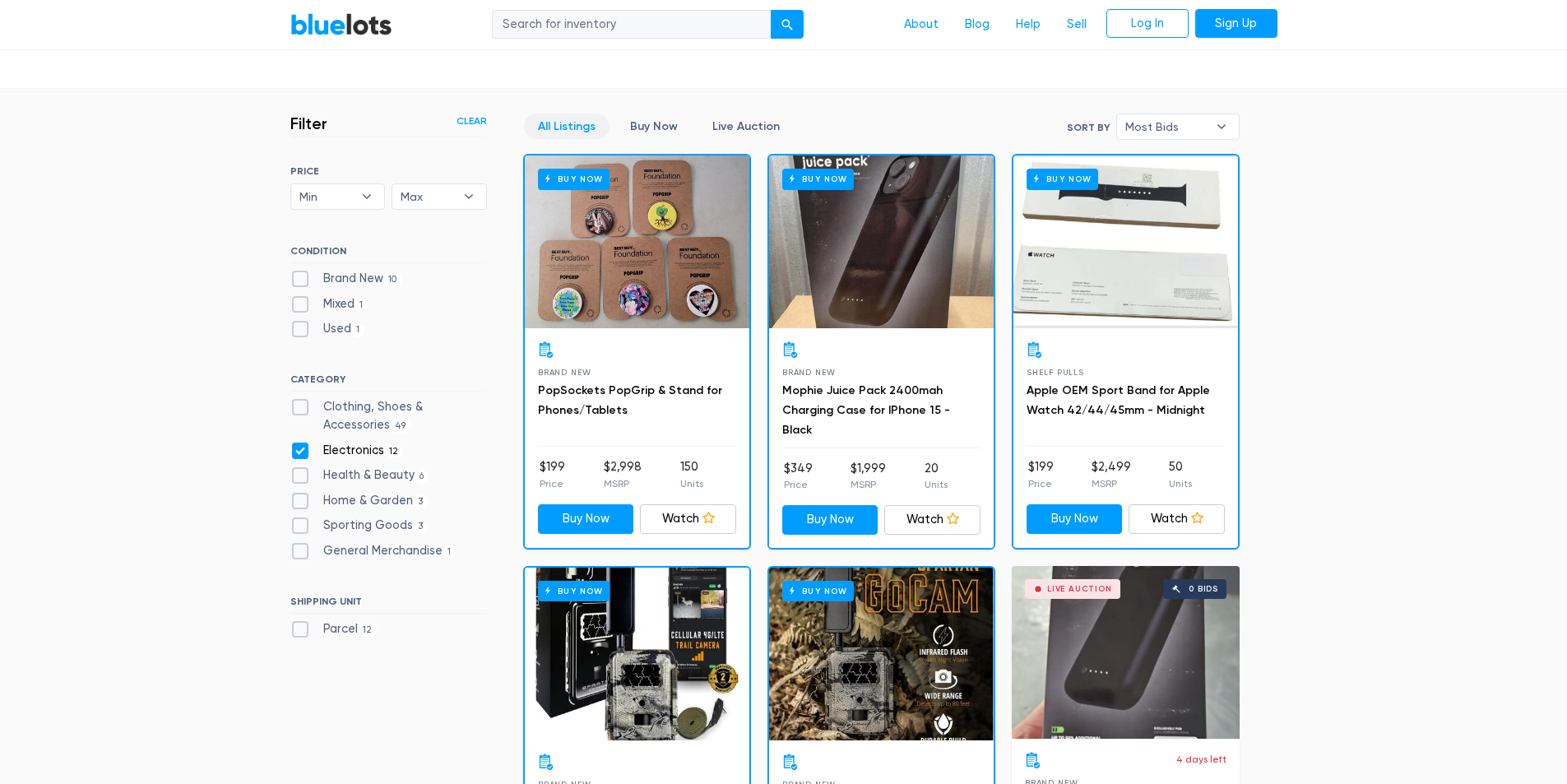
scroll to position [411, 0]
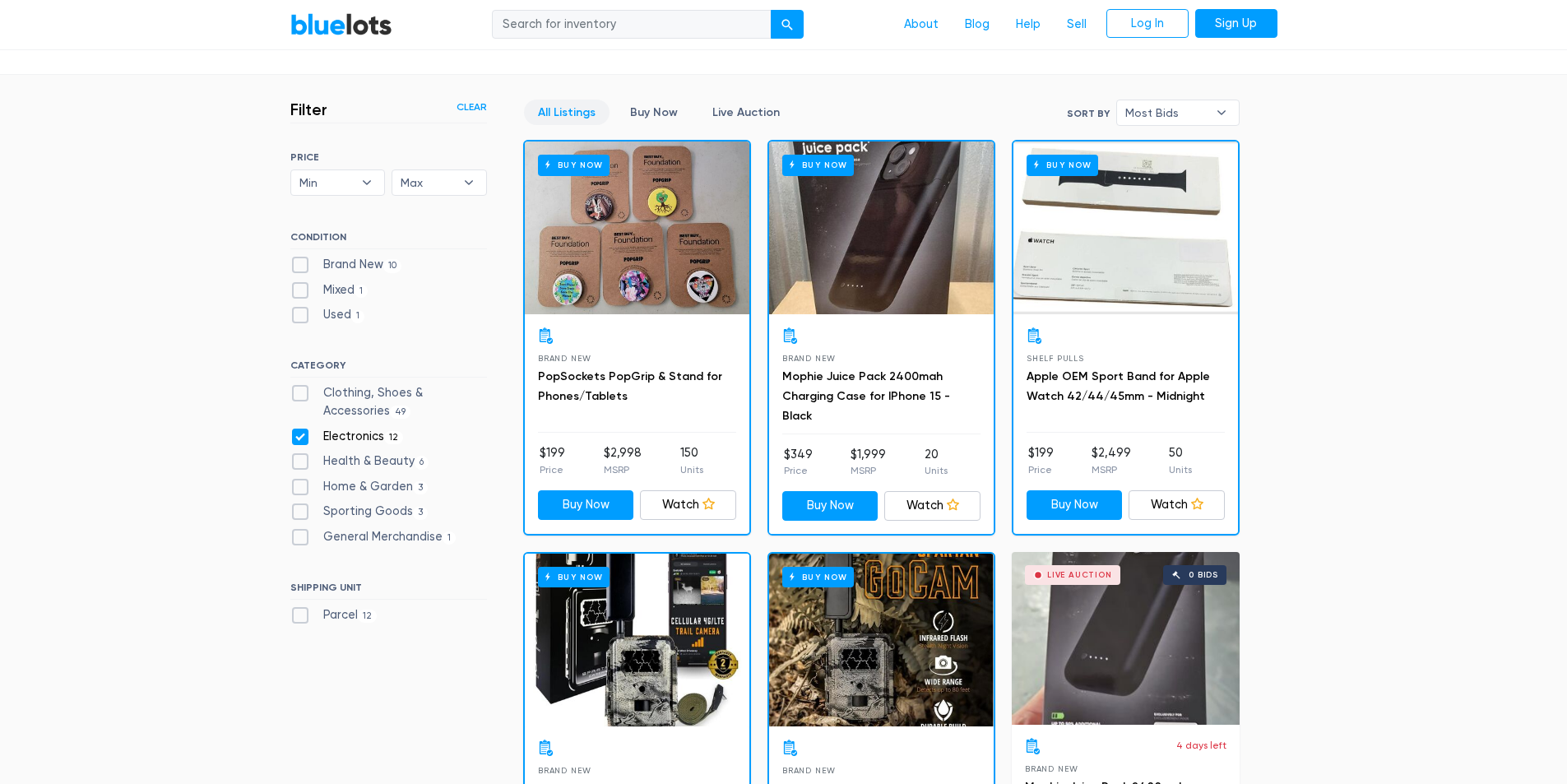
click at [303, 446] on div "Electronics 12" at bounding box center [389, 440] width 197 height 25
click at [302, 427] on label "Electronics 12" at bounding box center [347, 436] width 114 height 18
click at [301, 427] on input "Electronics 12" at bounding box center [295, 432] width 10 height 10
checkbox input "false"
click at [296, 385] on label "Clothing, Shoes & Accessories 49" at bounding box center [389, 401] width 197 height 35
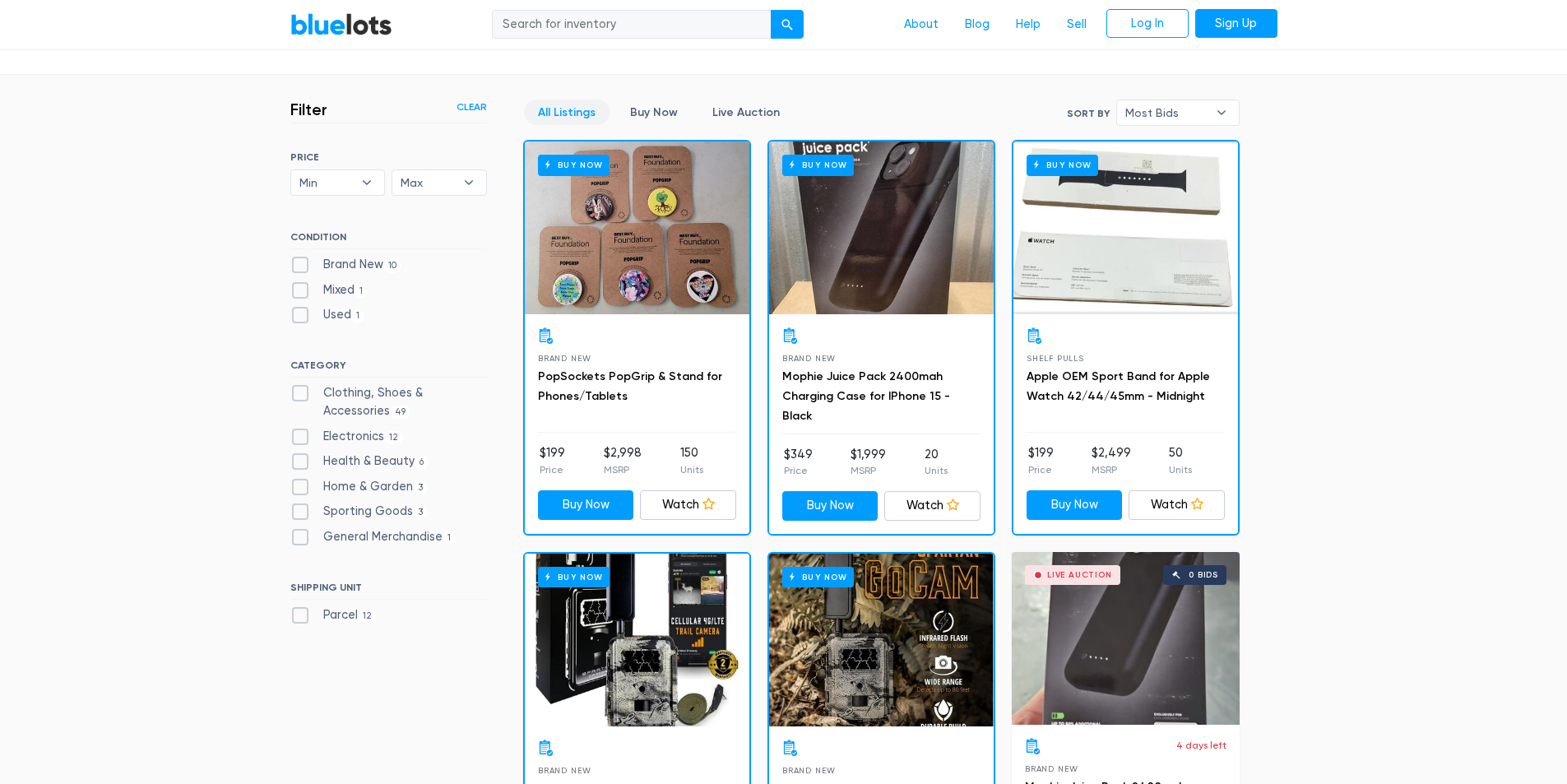
click at [296, 385] on Accessories"] "Clothing, Shoes & Accessories 49" at bounding box center [295, 389] width 10 height 10
checkbox Accessories"] "true"
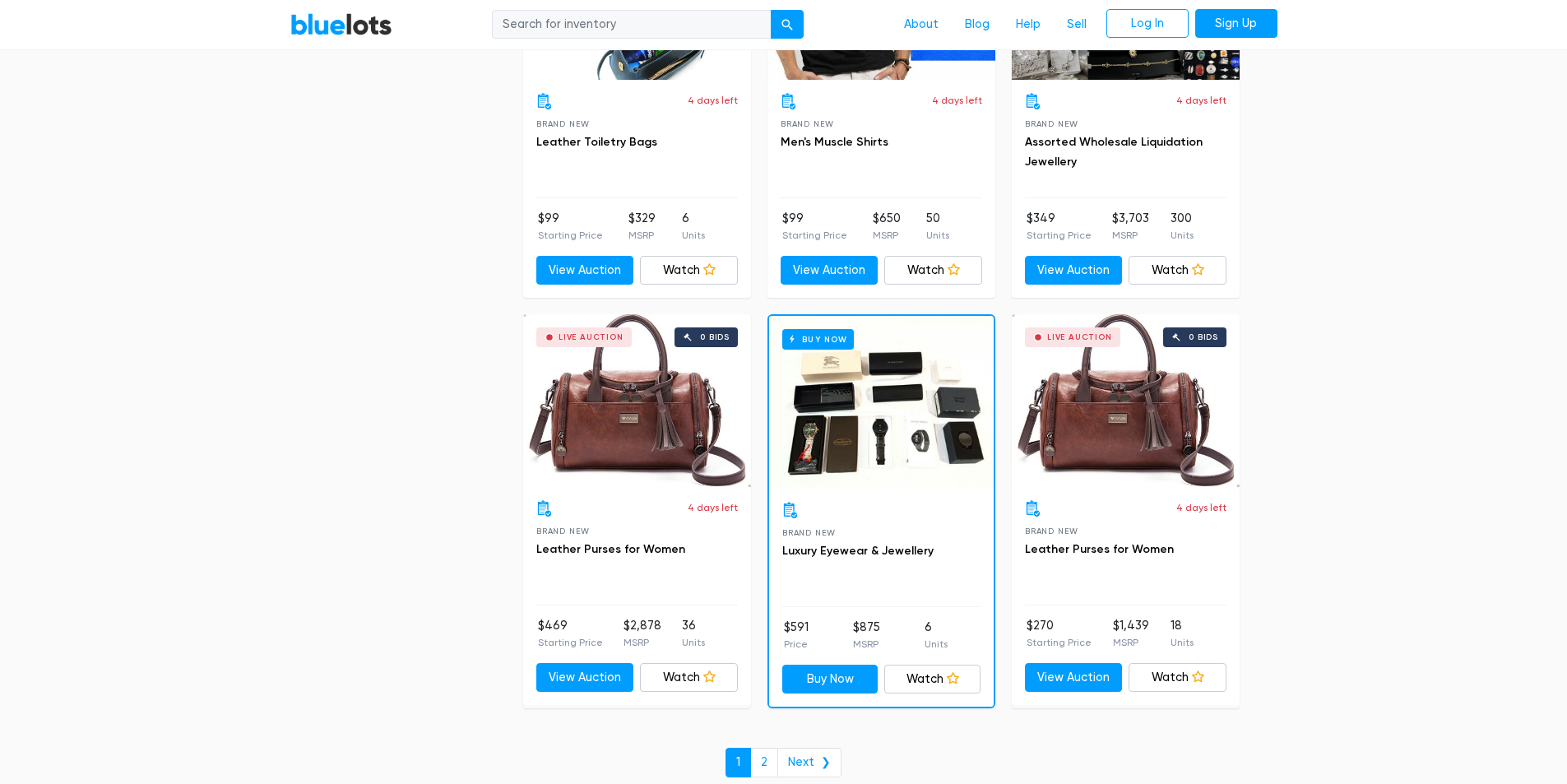
scroll to position [7077, 0]
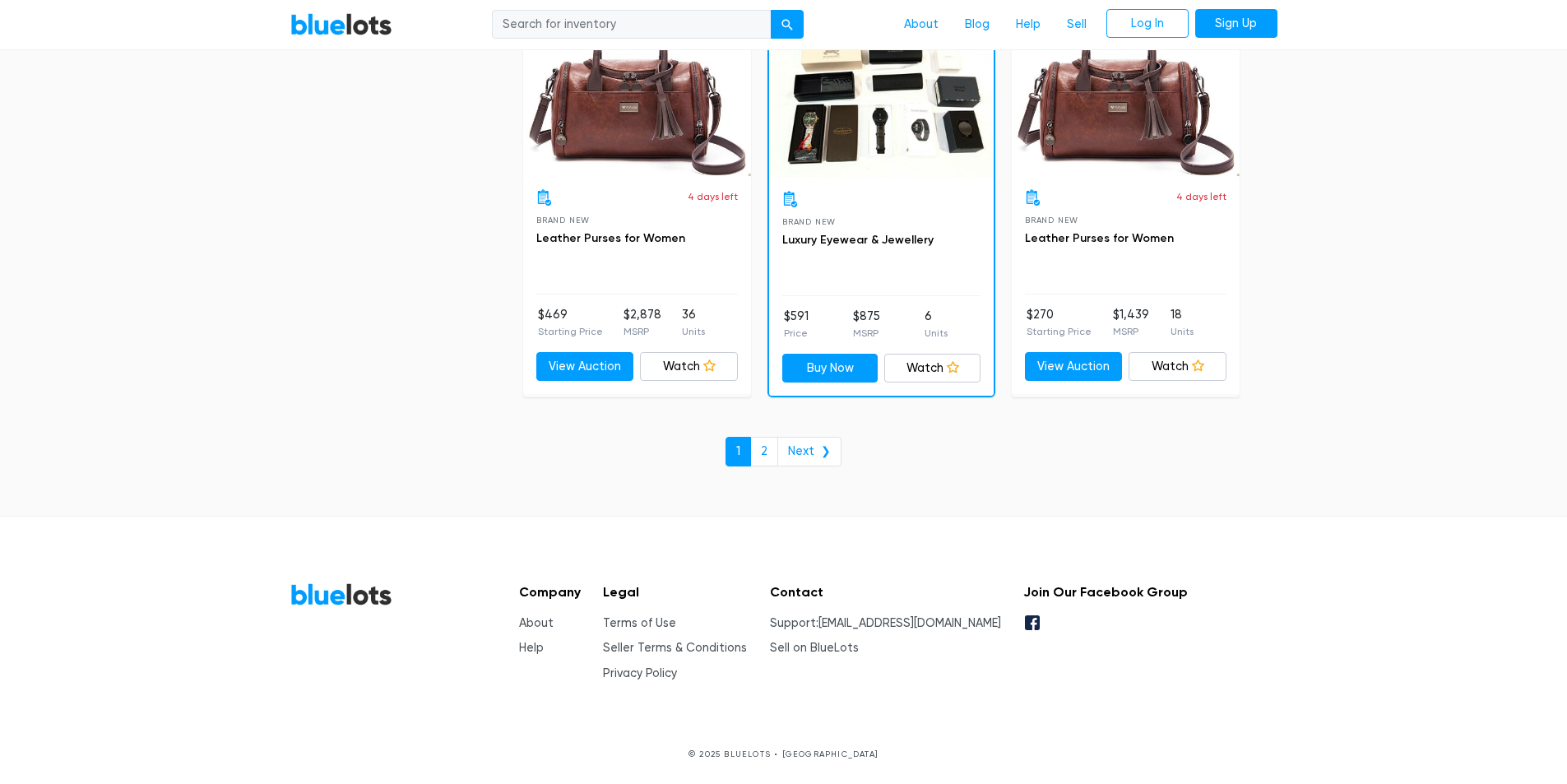
drag, startPoint x: 1390, startPoint y: 373, endPoint x: 1425, endPoint y: 538, distance: 168.7
click at [770, 451] on link "2" at bounding box center [765, 451] width 28 height 29
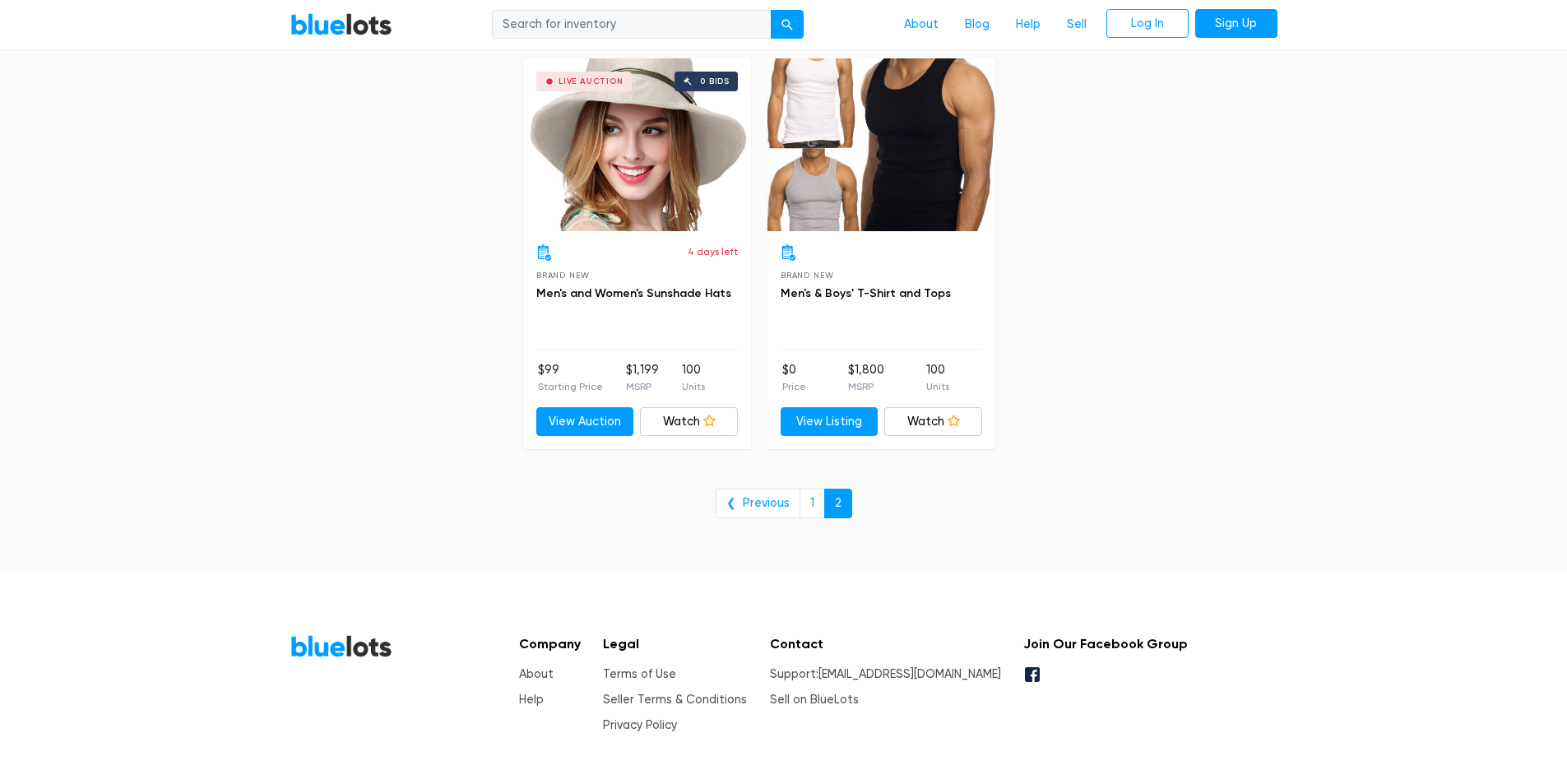
scroll to position [981, 0]
